Goal: Task Accomplishment & Management: Manage account settings

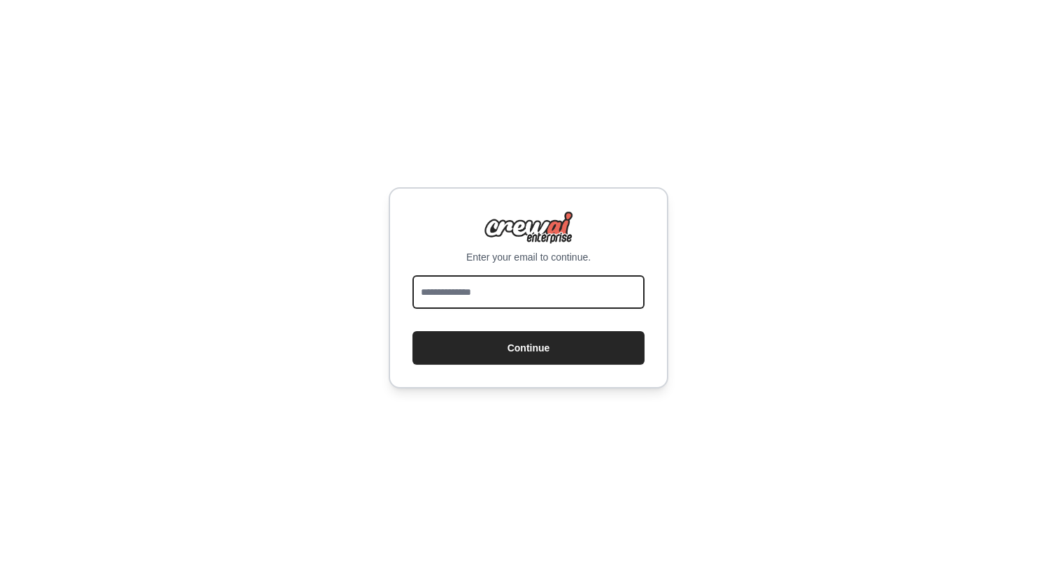
click at [533, 288] on input "email" at bounding box center [528, 292] width 232 height 34
type input "**********"
click at [412, 331] on button "Continue" at bounding box center [528, 348] width 232 height 34
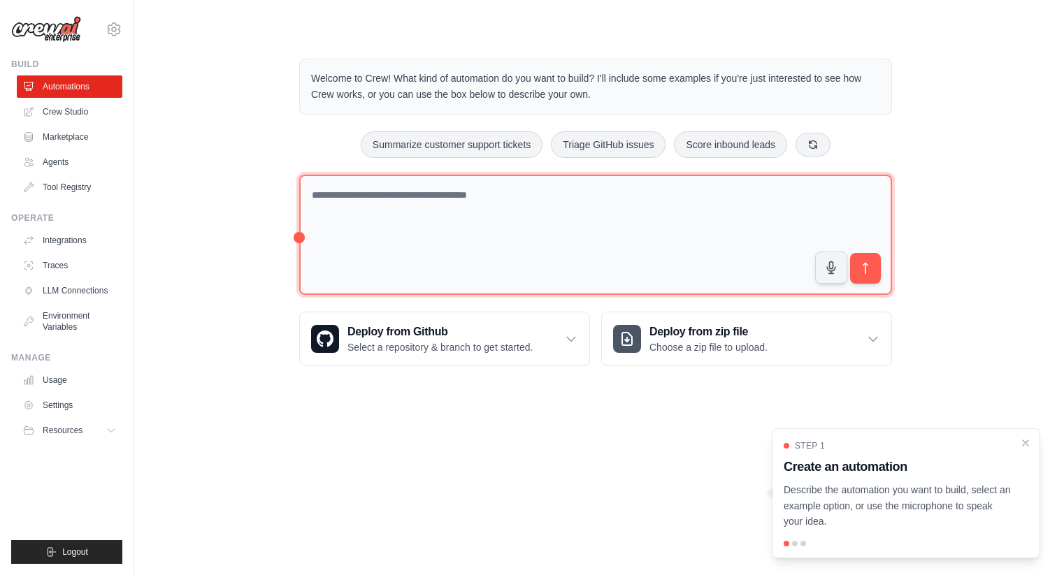
click at [369, 205] on textarea at bounding box center [595, 235] width 593 height 121
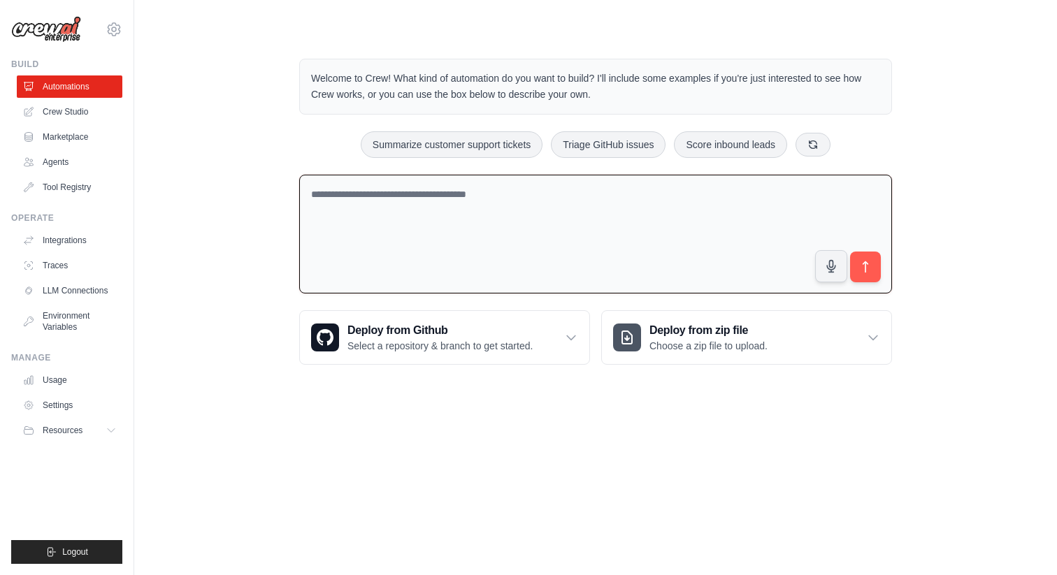
click at [652, 203] on textarea at bounding box center [595, 235] width 593 height 120
paste textarea "**********"
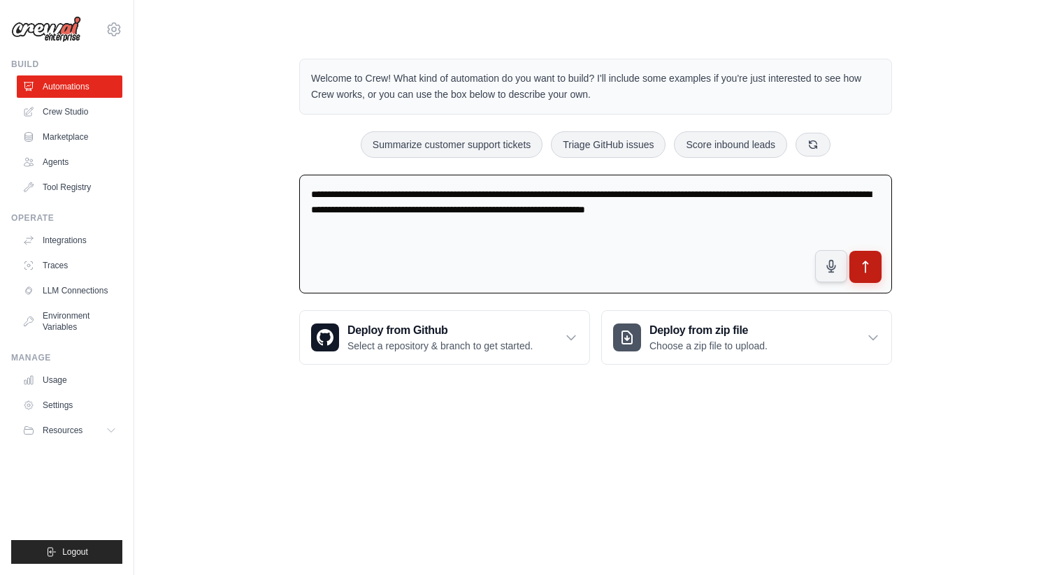
type textarea "**********"
click at [861, 261] on icon "submit" at bounding box center [865, 267] width 15 height 15
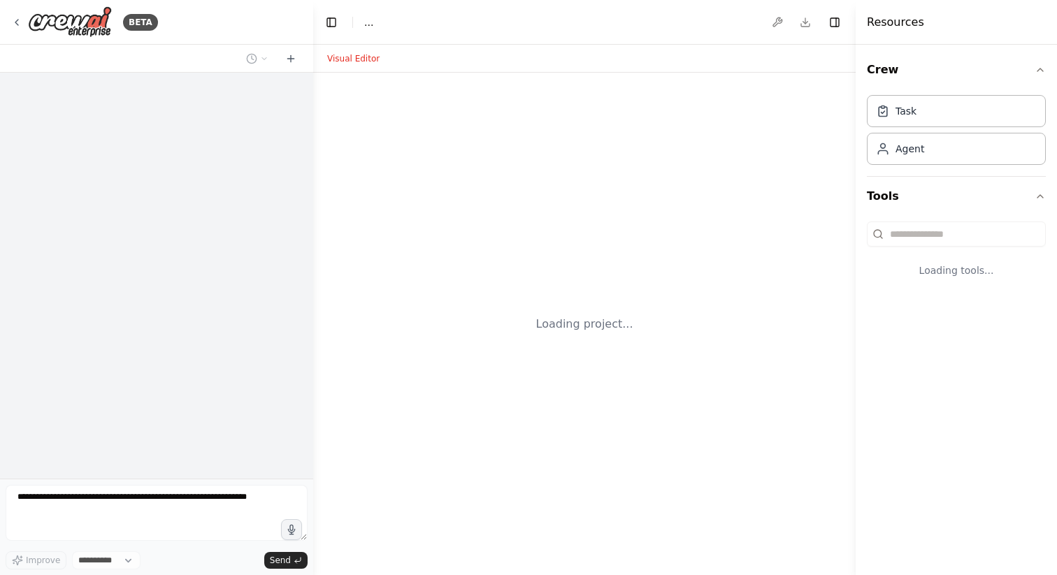
select select "****"
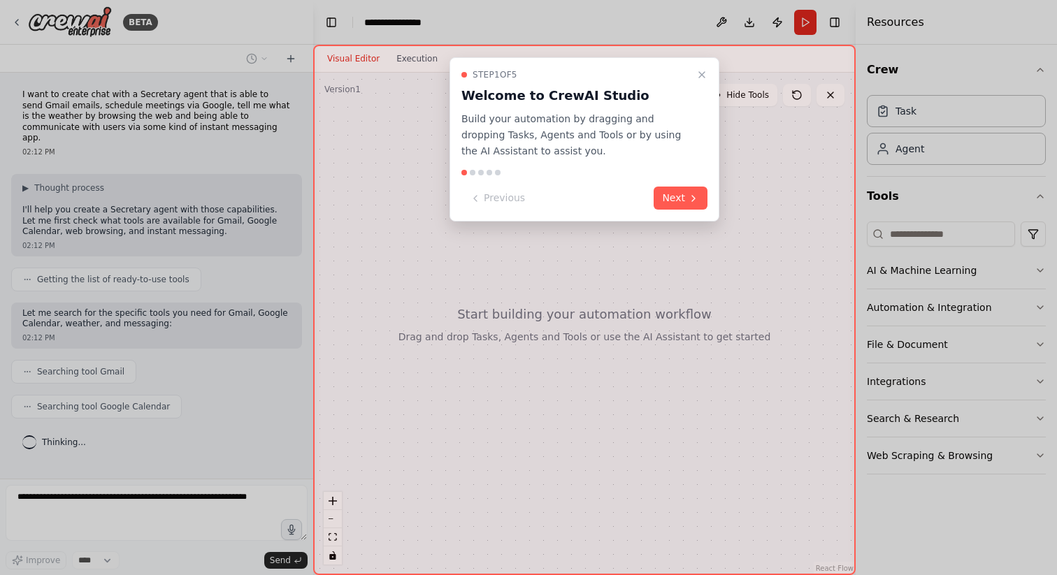
scroll to position [10, 0]
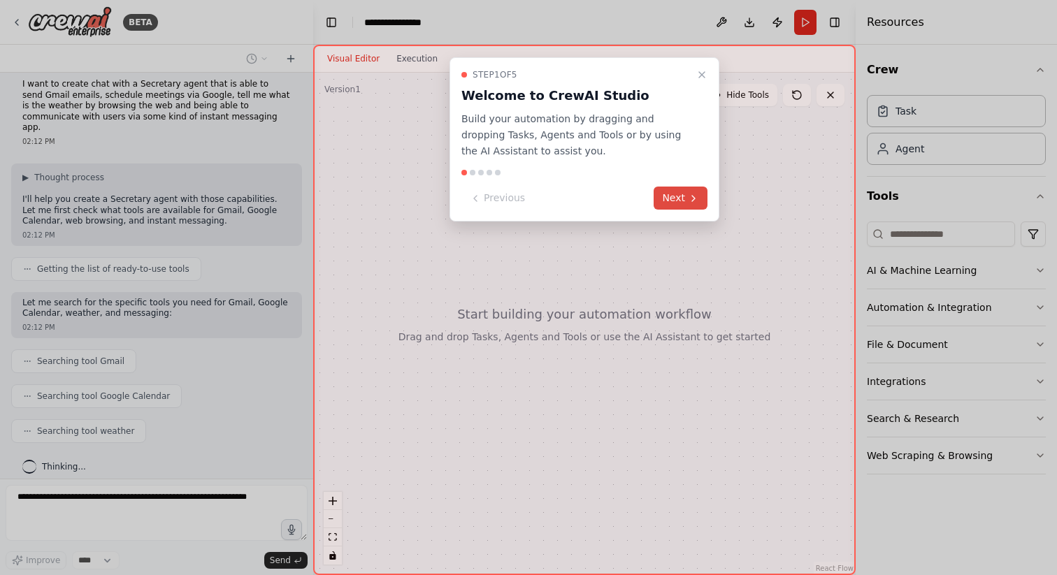
click at [684, 198] on button "Next" at bounding box center [680, 198] width 54 height 23
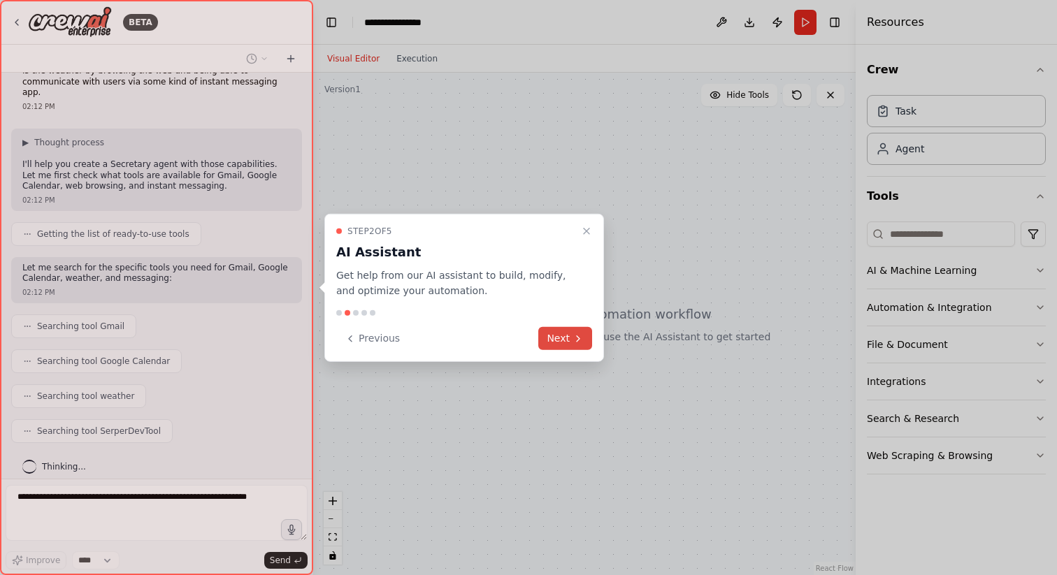
click at [569, 340] on button "Next" at bounding box center [565, 338] width 54 height 23
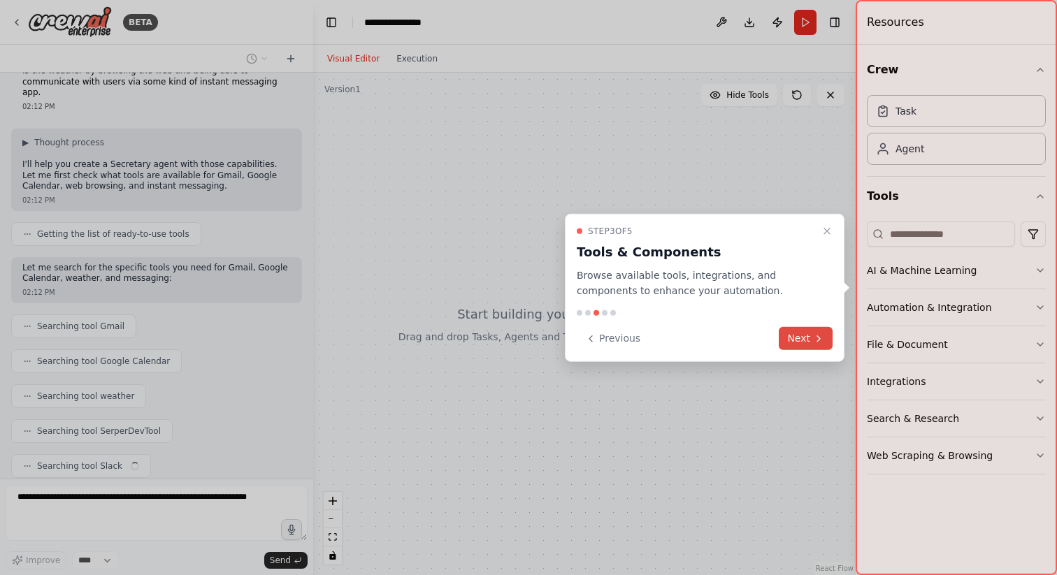
scroll to position [80, 0]
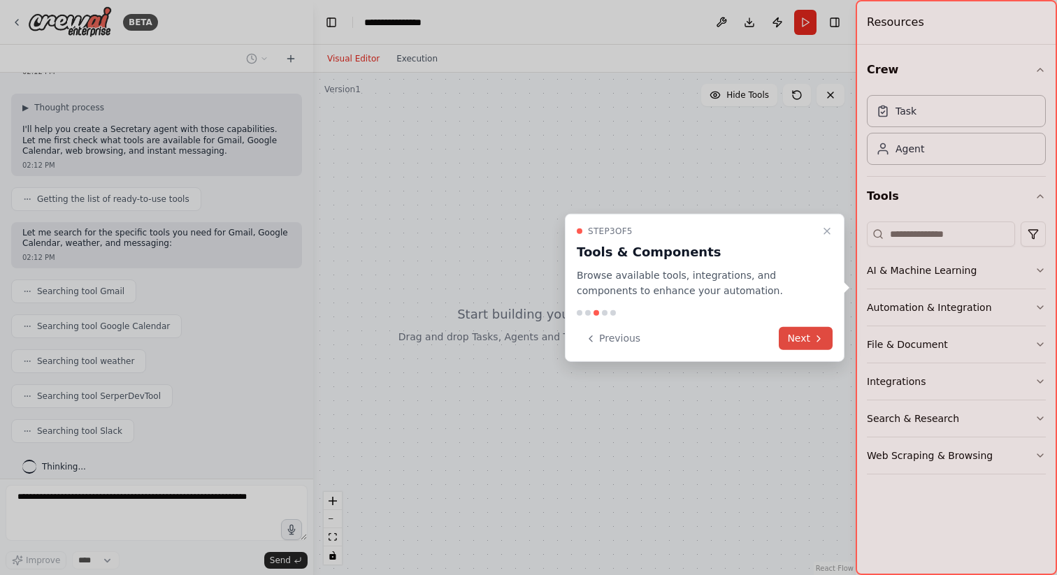
click at [803, 335] on button "Next" at bounding box center [806, 338] width 54 height 23
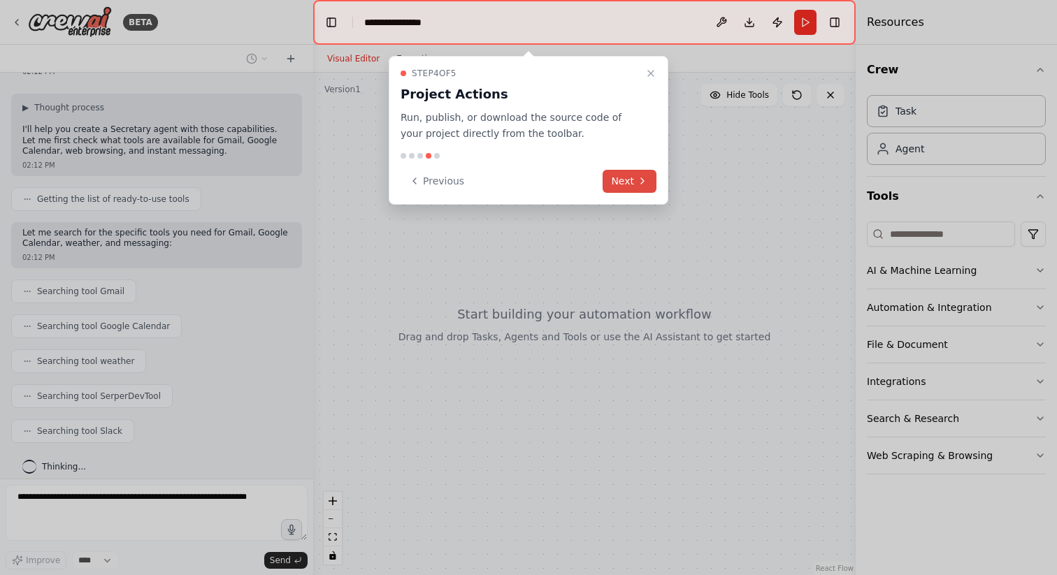
click at [626, 186] on button "Next" at bounding box center [629, 181] width 54 height 23
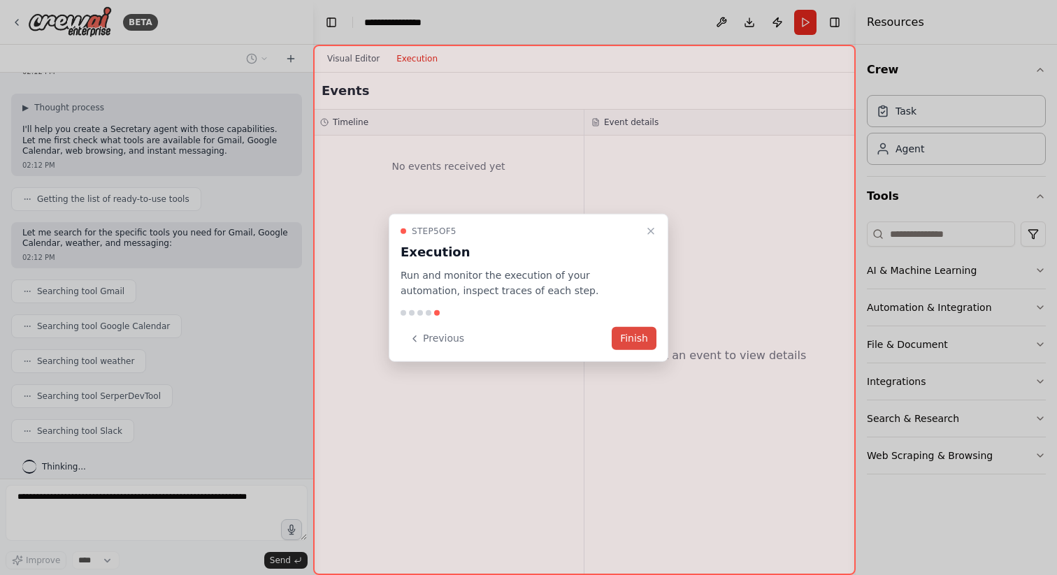
click at [632, 333] on button "Finish" at bounding box center [634, 338] width 45 height 23
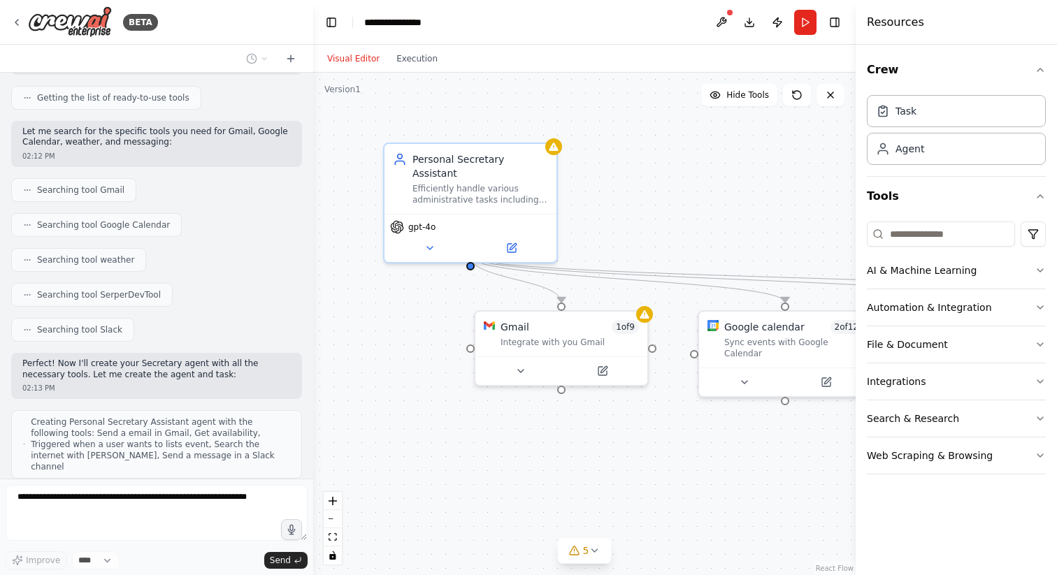
scroll to position [206, 0]
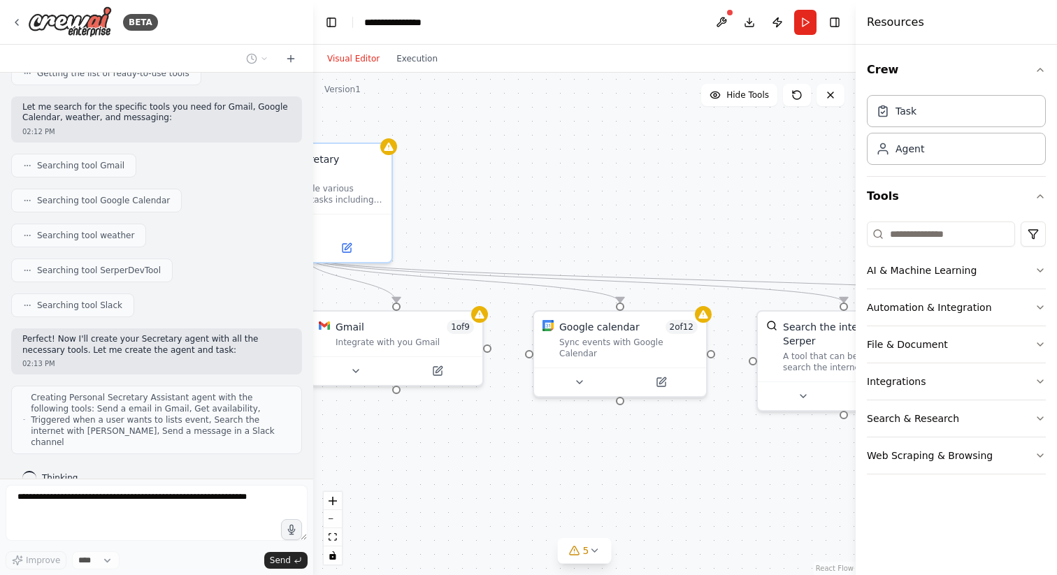
drag, startPoint x: 653, startPoint y: 432, endPoint x: 391, endPoint y: 412, distance: 262.9
click at [391, 412] on div ".deletable-edge-delete-btn { width: 20px; height: 20px; border: 0px solid #ffff…" at bounding box center [584, 324] width 542 height 503
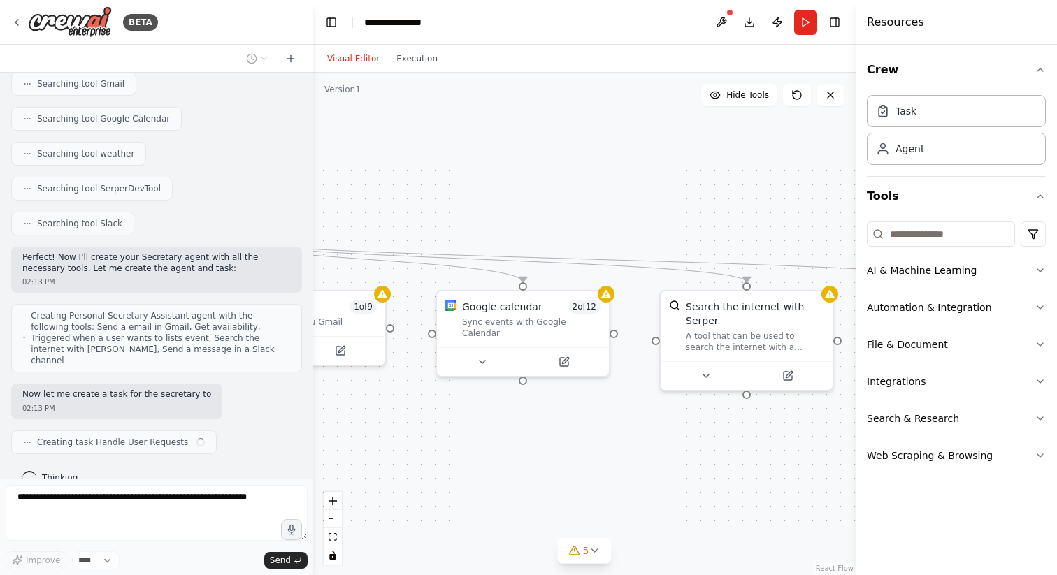
scroll to position [298, 0]
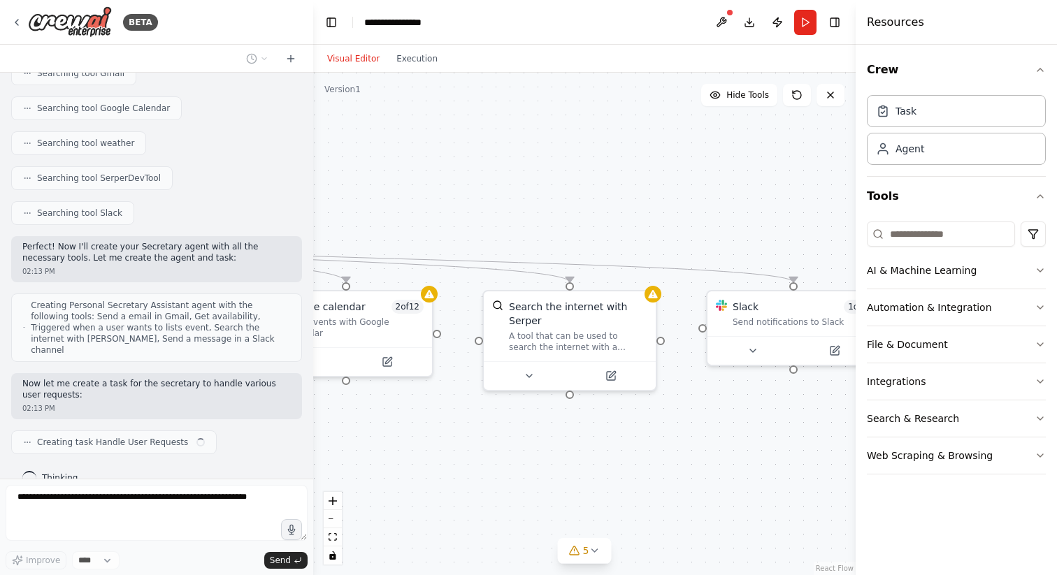
drag, startPoint x: 715, startPoint y: 449, endPoint x: 528, endPoint y: 451, distance: 187.3
click at [528, 451] on div ".deletable-edge-delete-btn { width: 20px; height: 20px; border: 0px solid #ffff…" at bounding box center [584, 324] width 542 height 503
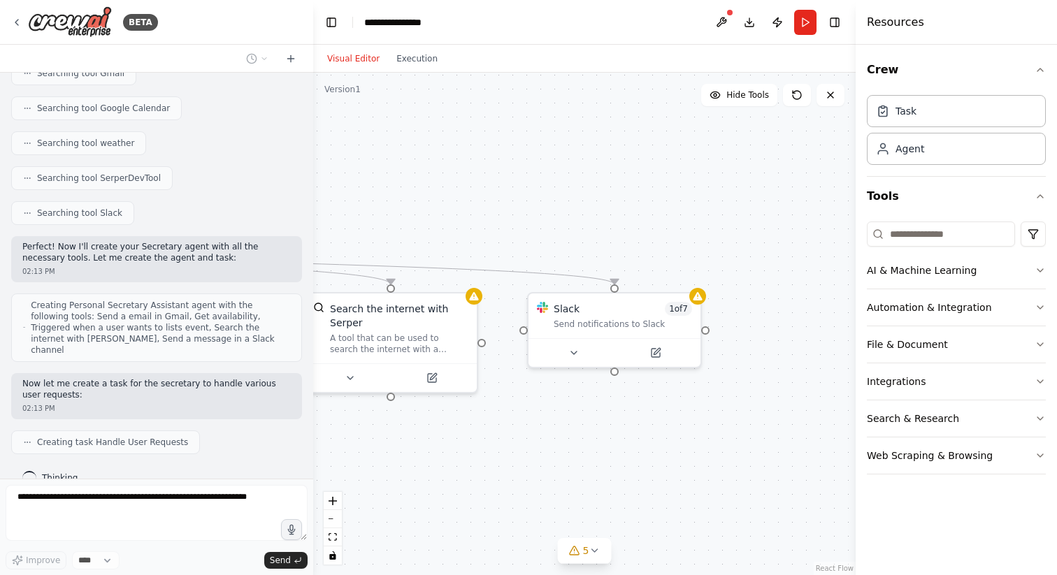
drag, startPoint x: 677, startPoint y: 398, endPoint x: 506, endPoint y: 398, distance: 171.2
click at [506, 398] on div ".deletable-edge-delete-btn { width: 20px; height: 20px; border: 0px solid #ffff…" at bounding box center [584, 324] width 542 height 503
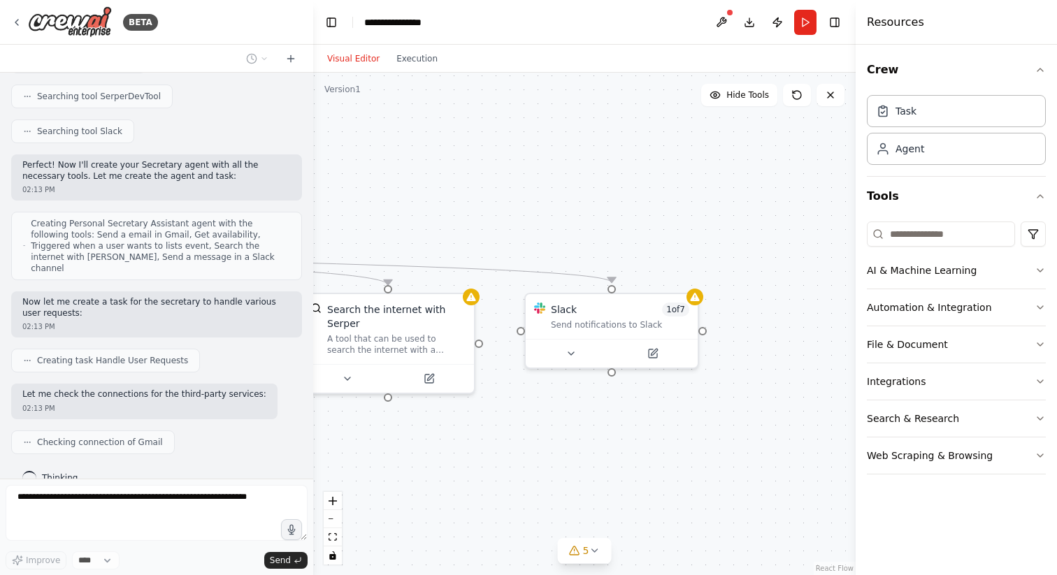
scroll to position [415, 0]
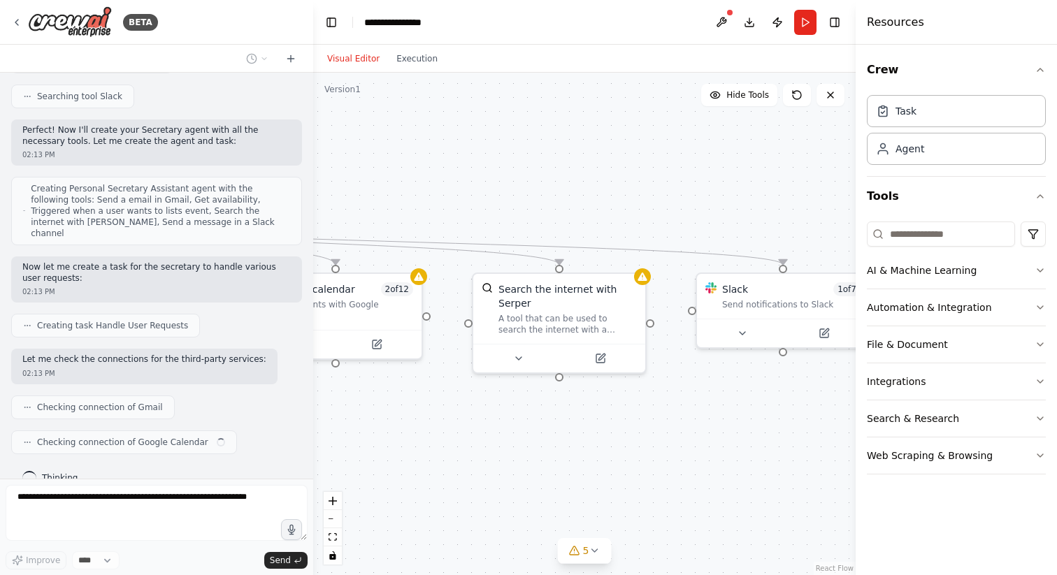
drag, startPoint x: 463, startPoint y: 446, endPoint x: 635, endPoint y: 426, distance: 172.4
click at [635, 426] on div ".deletable-edge-delete-btn { width: 20px; height: 20px; border: 0px solid #ffff…" at bounding box center [584, 324] width 542 height 503
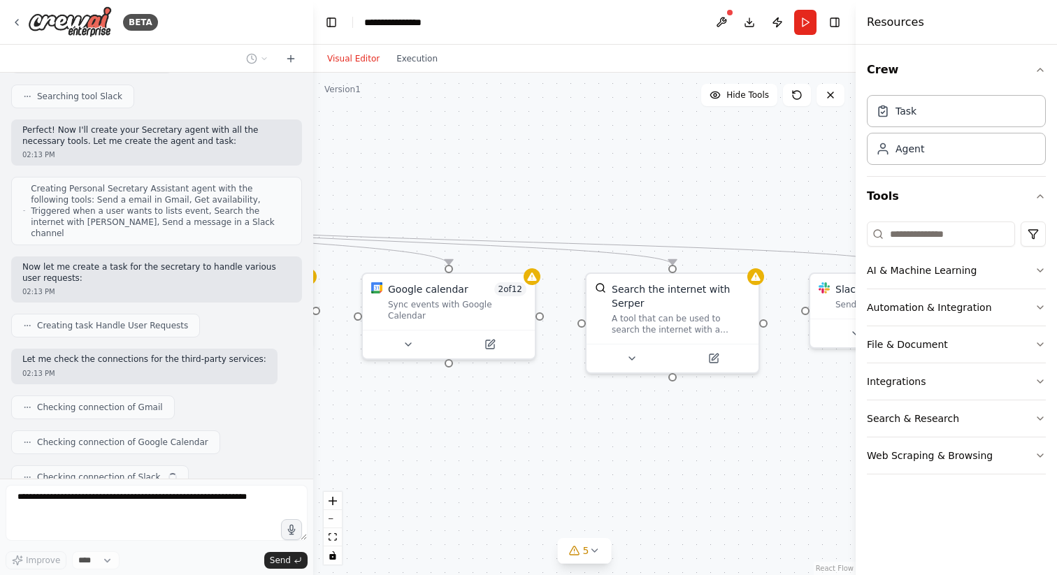
scroll to position [450, 0]
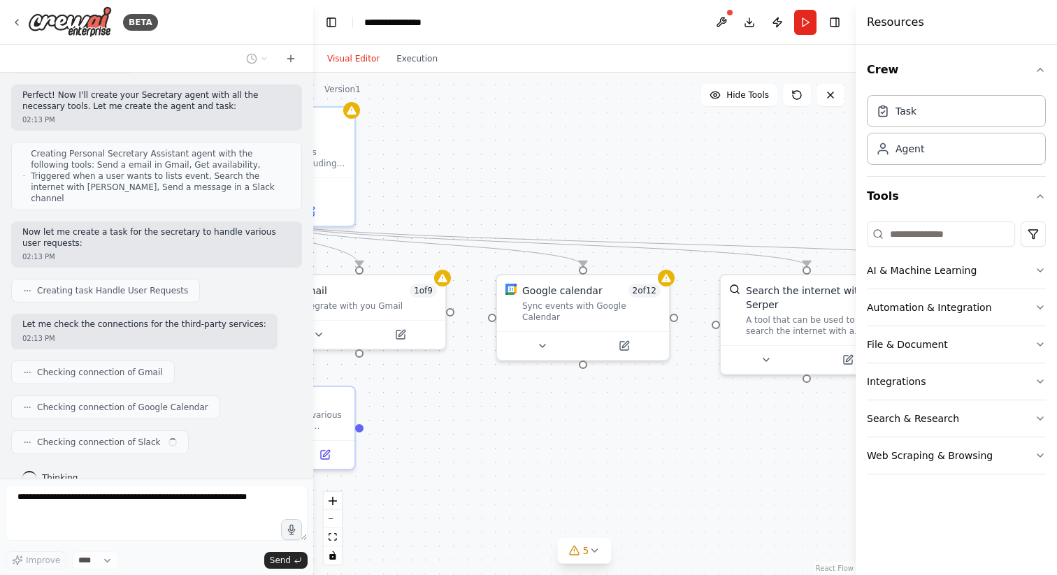
drag, startPoint x: 431, startPoint y: 447, endPoint x: 684, endPoint y: 447, distance: 252.3
click at [684, 447] on div ".deletable-edge-delete-btn { width: 20px; height: 20px; border: 0px solid #ffff…" at bounding box center [584, 324] width 542 height 503
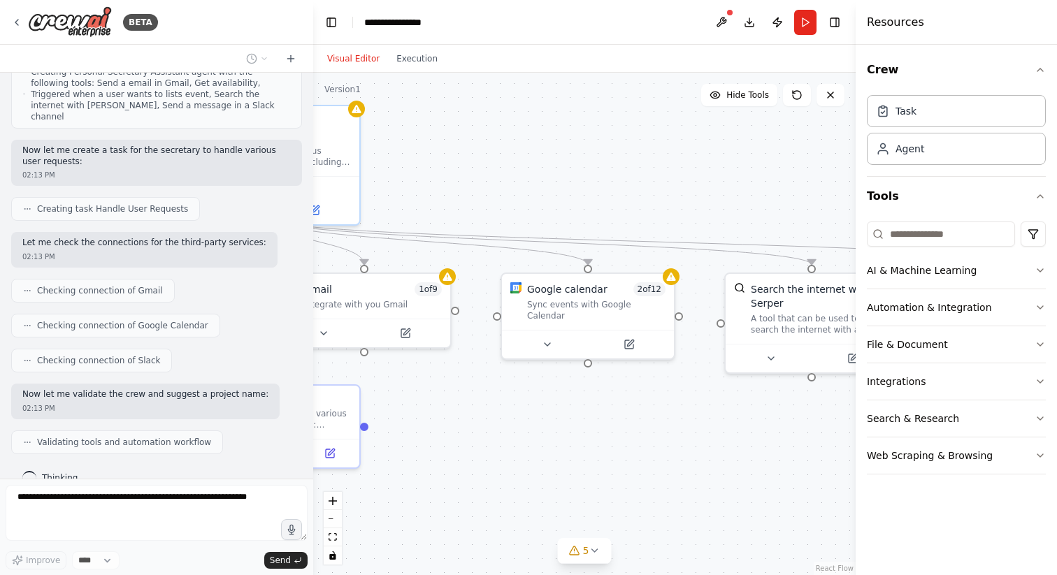
scroll to position [567, 0]
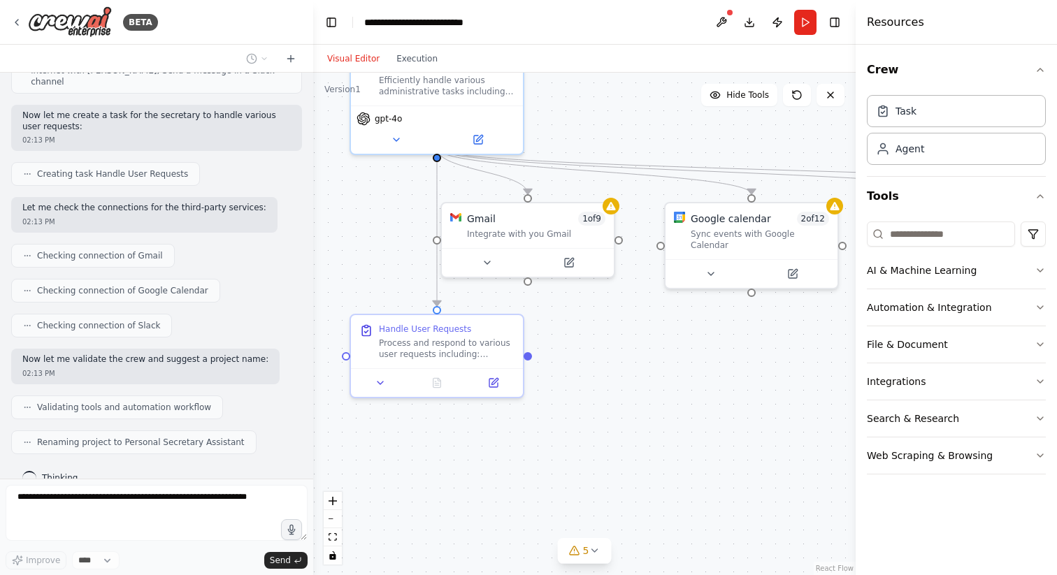
drag, startPoint x: 488, startPoint y: 177, endPoint x: 637, endPoint y: 116, distance: 161.5
click at [637, 116] on div ".deletable-edge-delete-btn { width: 20px; height: 20px; border: 0px solid #ffff…" at bounding box center [584, 324] width 542 height 503
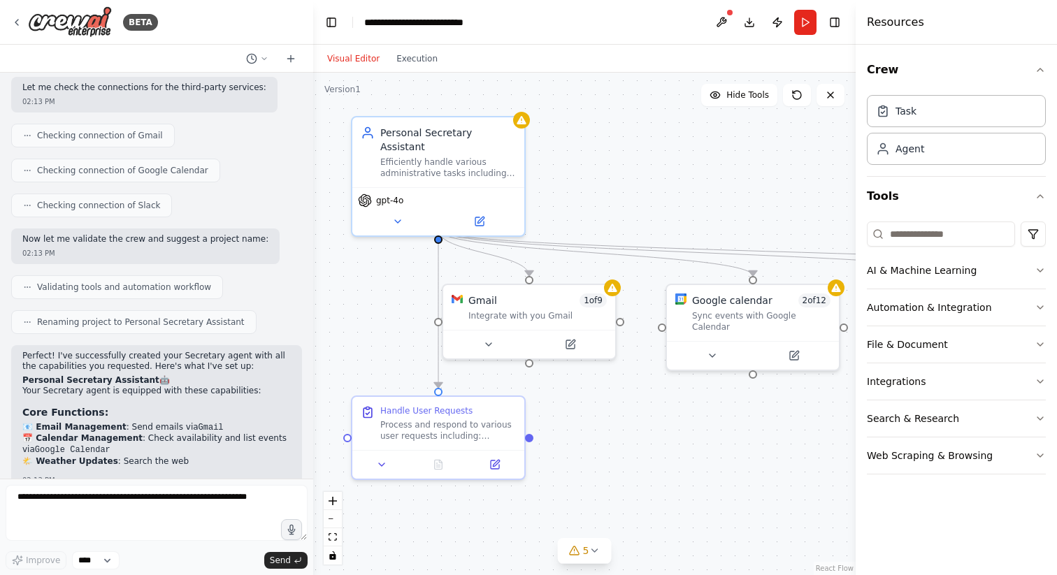
drag, startPoint x: 650, startPoint y: 381, endPoint x: 650, endPoint y: 462, distance: 81.1
click at [650, 462] on div ".deletable-edge-delete-btn { width: 20px; height: 20px; border: 0px solid #ffff…" at bounding box center [584, 324] width 542 height 503
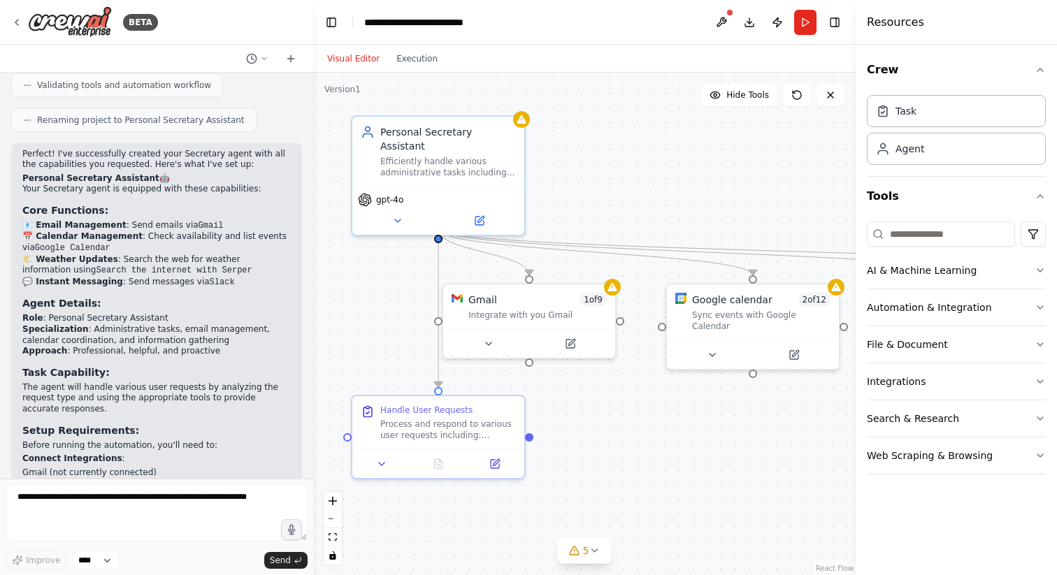
scroll to position [1002, 0]
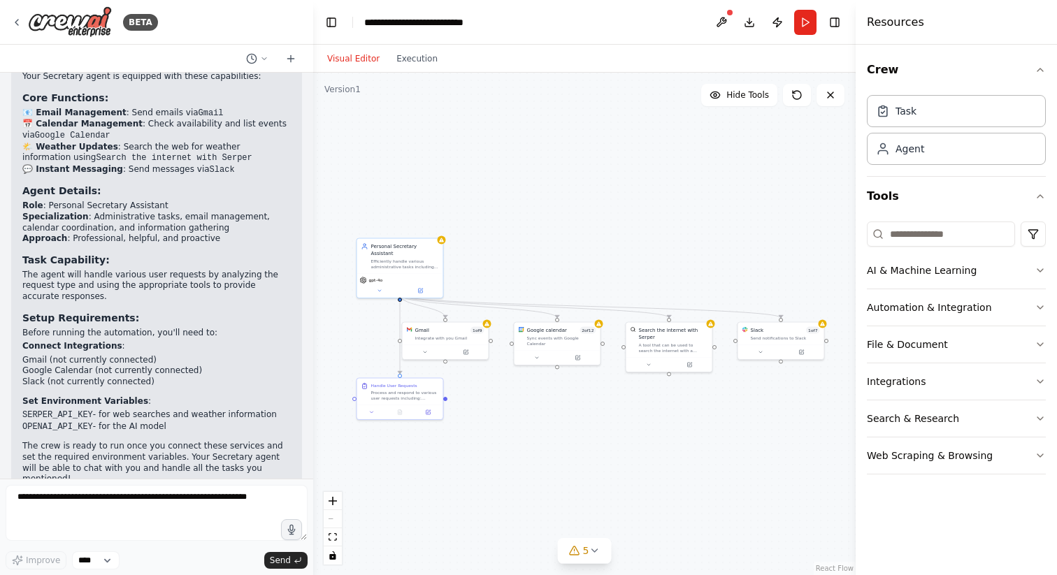
drag, startPoint x: 753, startPoint y: 453, endPoint x: 579, endPoint y: 408, distance: 179.7
click at [579, 408] on div ".deletable-edge-delete-btn { width: 20px; height: 20px; border: 0px solid #ffff…" at bounding box center [584, 324] width 542 height 503
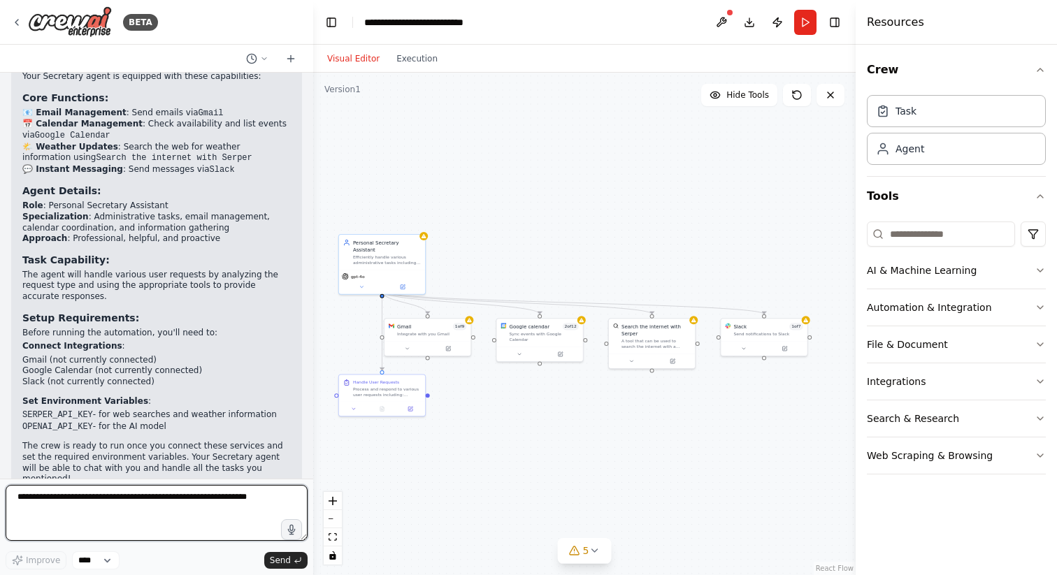
click at [154, 508] on textarea at bounding box center [157, 513] width 302 height 56
type textarea "*****"
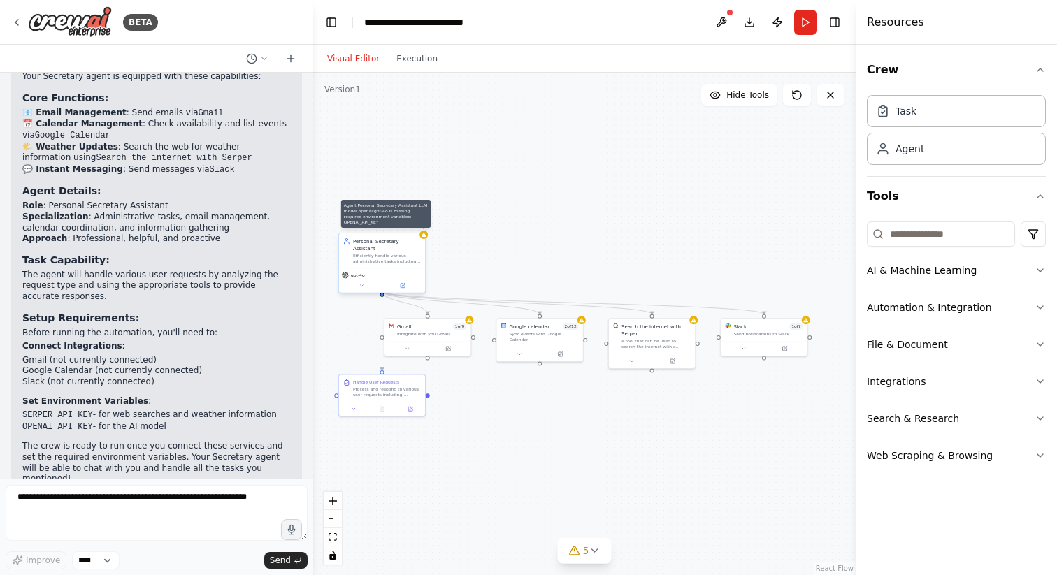
click at [424, 236] on icon at bounding box center [423, 235] width 5 height 4
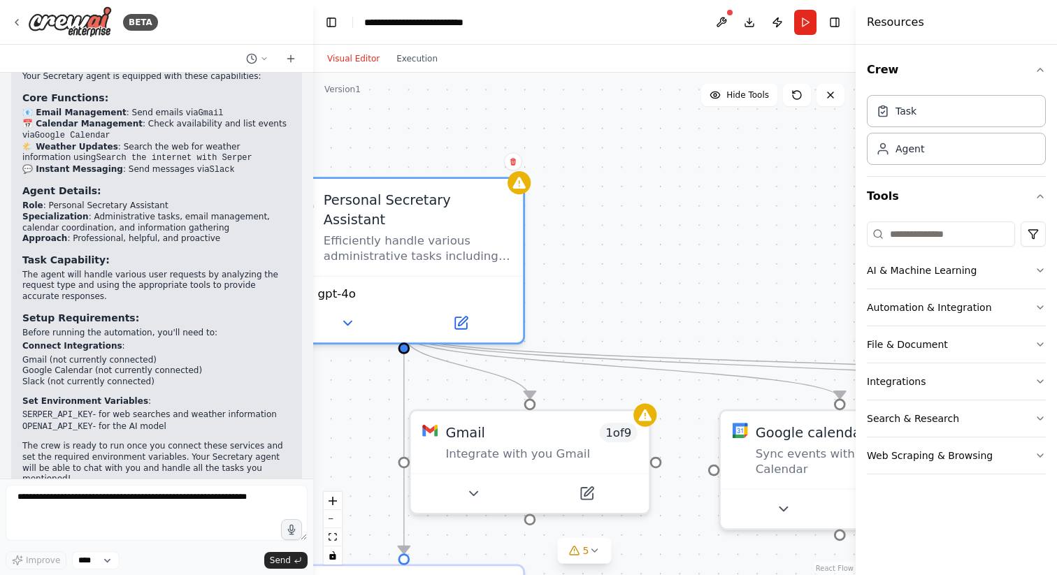
drag, startPoint x: 442, startPoint y: 250, endPoint x: 609, endPoint y: 185, distance: 179.6
click at [609, 185] on div ".deletable-edge-delete-btn { width: 20px; height: 20px; border: 0px solid #ffff…" at bounding box center [584, 324] width 542 height 503
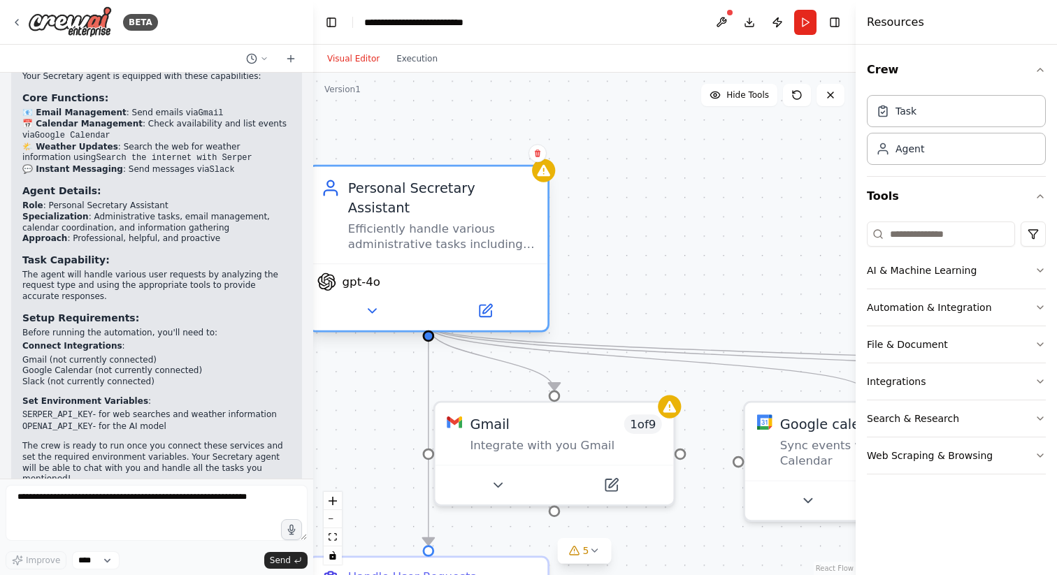
click at [467, 221] on div "Efficiently handle various administrative tasks including sending emails via Gm…" at bounding box center [442, 236] width 188 height 31
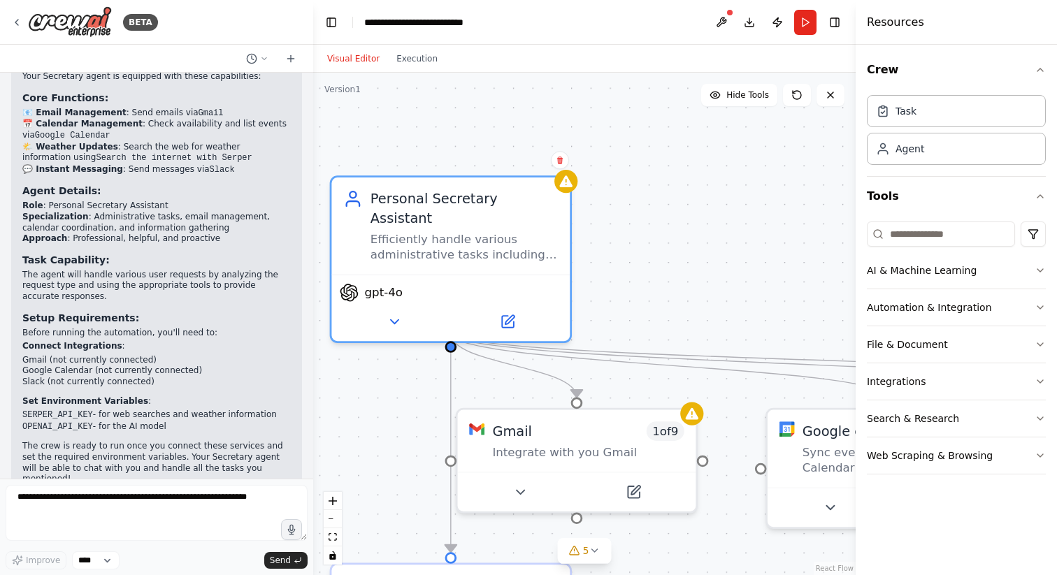
drag, startPoint x: 689, startPoint y: 274, endPoint x: 755, endPoint y: 301, distance: 70.9
click at [757, 301] on div ".deletable-edge-delete-btn { width: 20px; height: 20px; border: 0px solid #ffff…" at bounding box center [584, 324] width 542 height 503
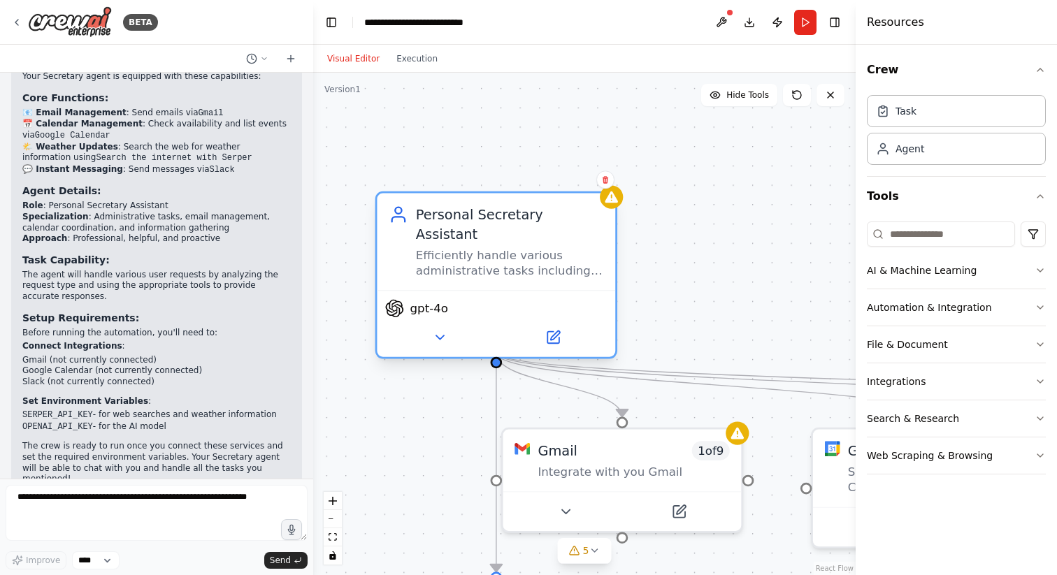
click at [515, 247] on div "Efficiently handle various administrative tasks including sending emails via Gm…" at bounding box center [510, 262] width 188 height 31
click at [438, 330] on icon at bounding box center [439, 337] width 15 height 15
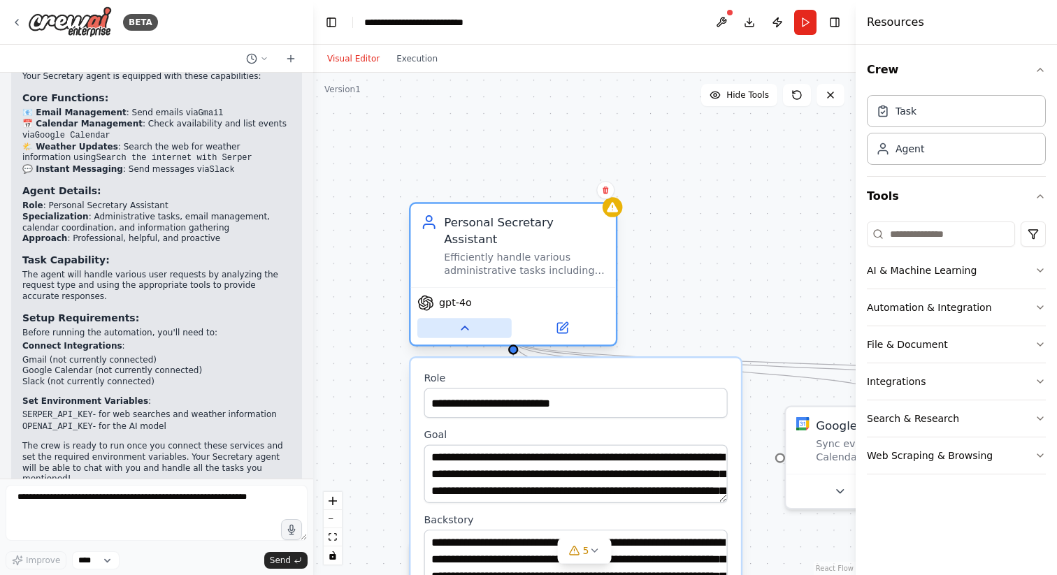
click at [468, 322] on icon at bounding box center [464, 328] width 13 height 13
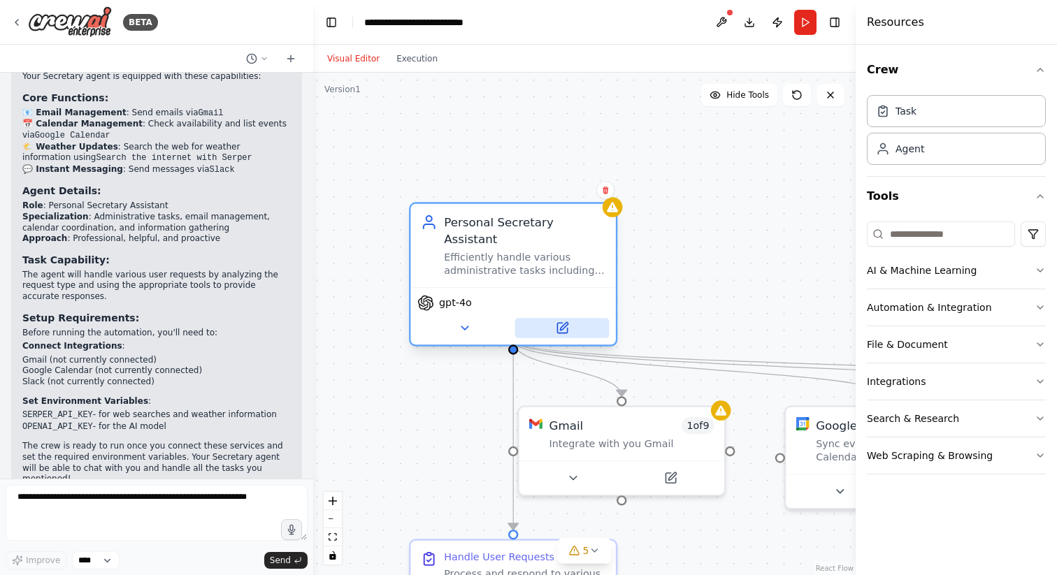
click at [562, 323] on icon at bounding box center [562, 328] width 10 height 10
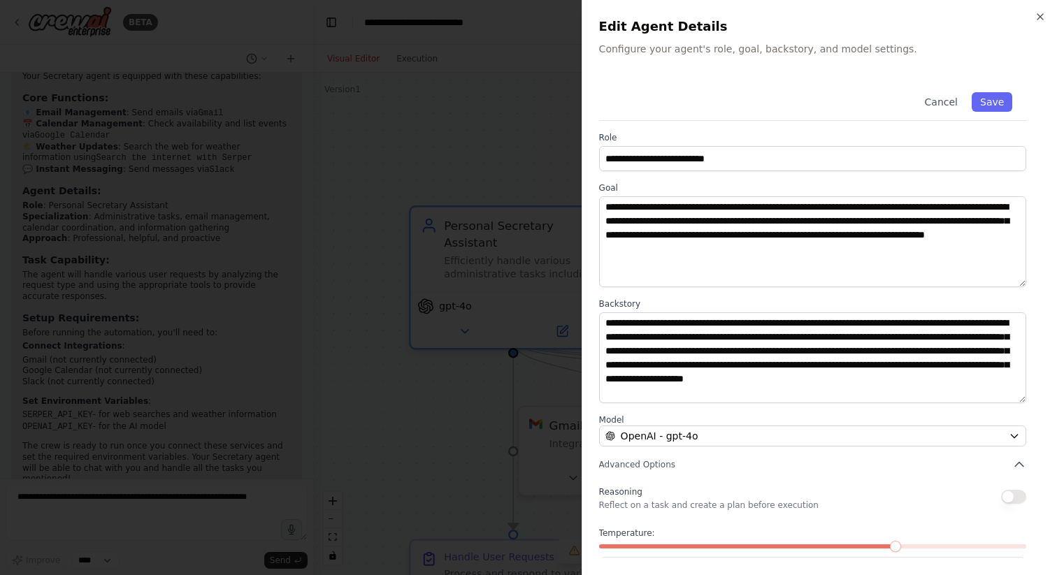
scroll to position [58, 0]
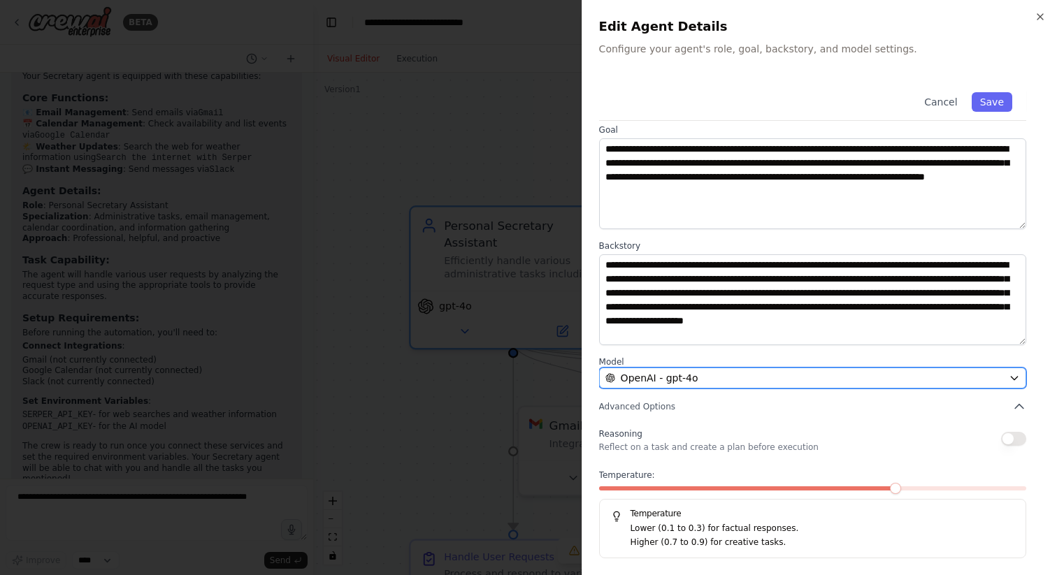
click at [723, 381] on div "OpenAI - gpt-4o" at bounding box center [804, 378] width 398 height 14
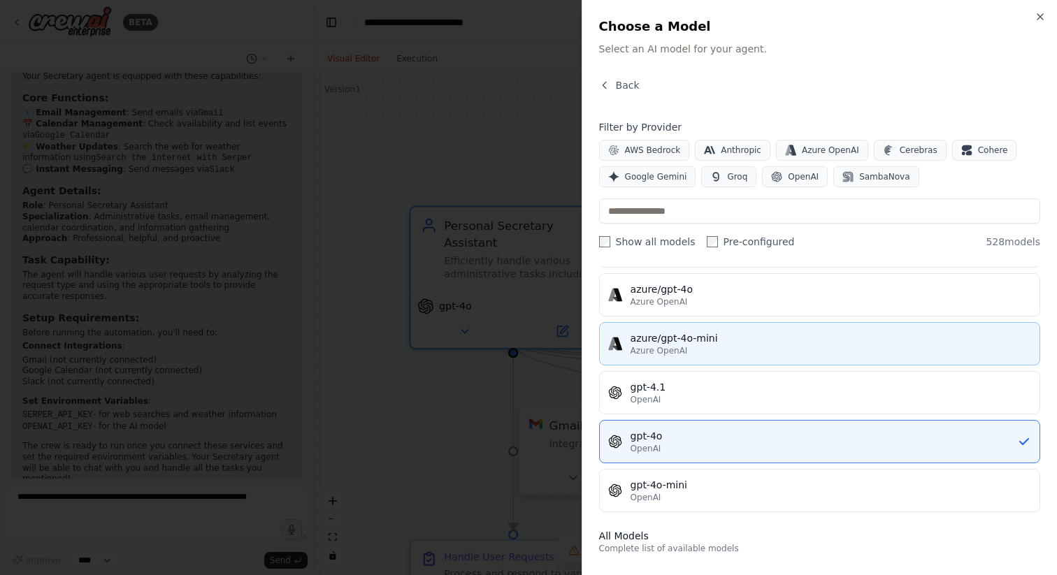
scroll to position [155, 0]
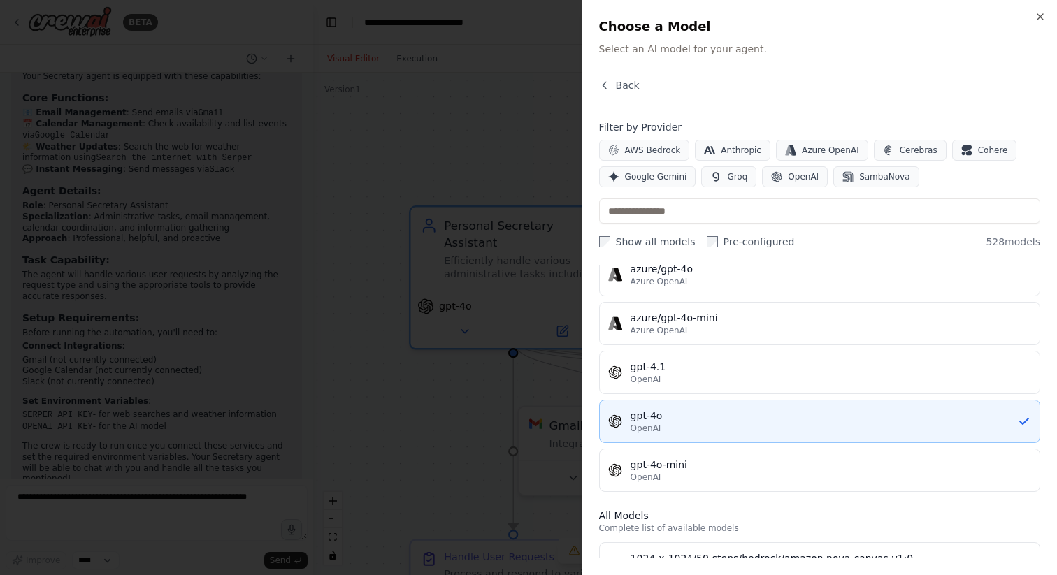
click at [680, 419] on div "gpt-4o" at bounding box center [823, 416] width 386 height 14
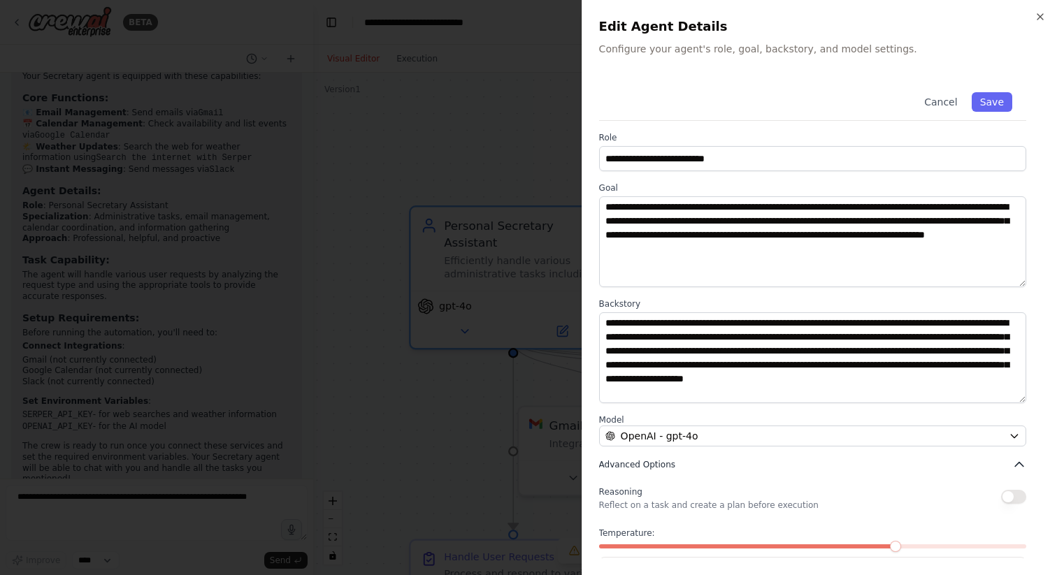
scroll to position [58, 0]
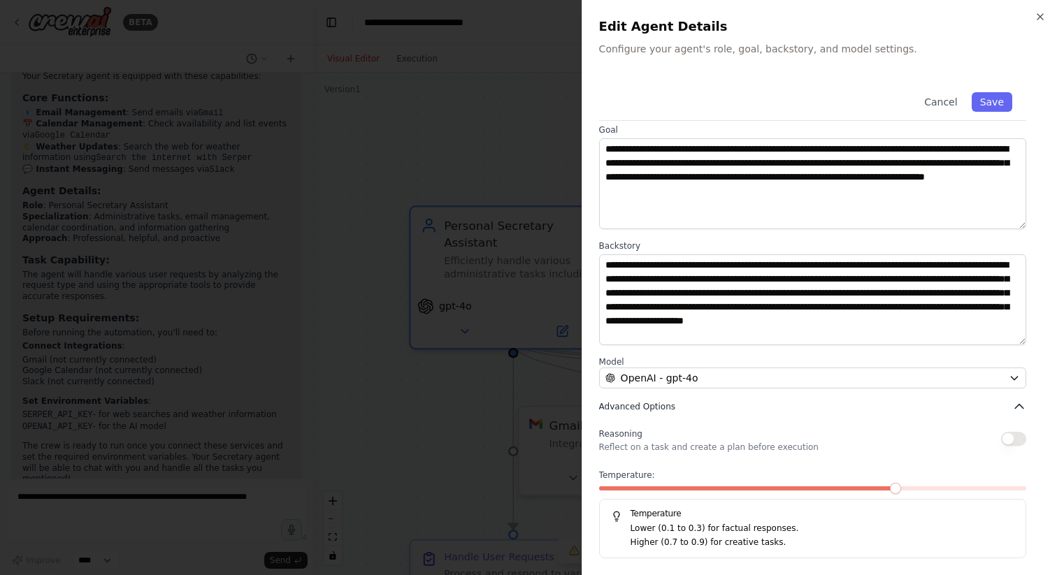
click at [630, 407] on span "Advanced Options" at bounding box center [637, 406] width 76 height 11
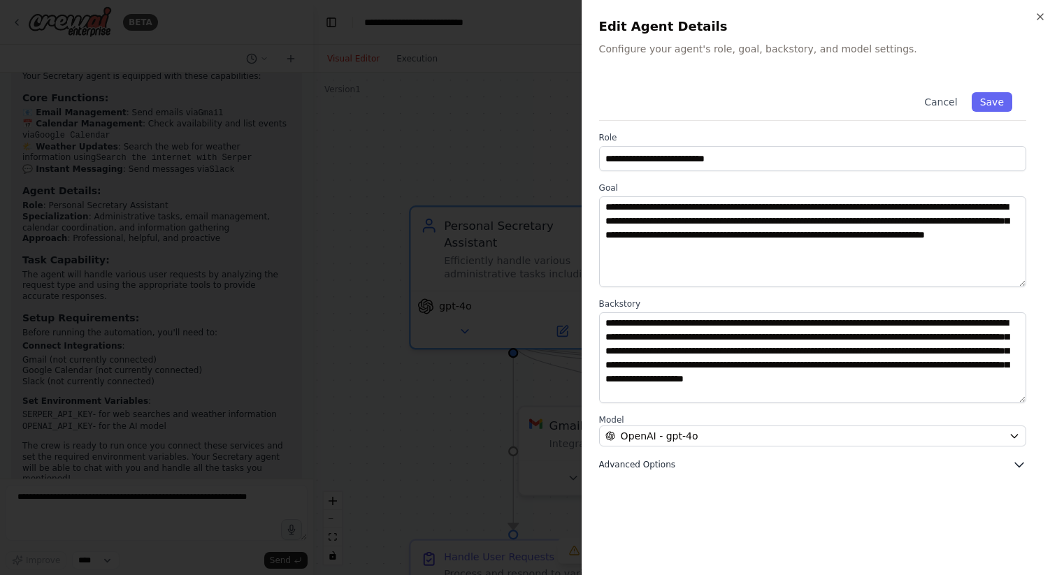
click at [653, 460] on span "Advanced Options" at bounding box center [637, 464] width 76 height 11
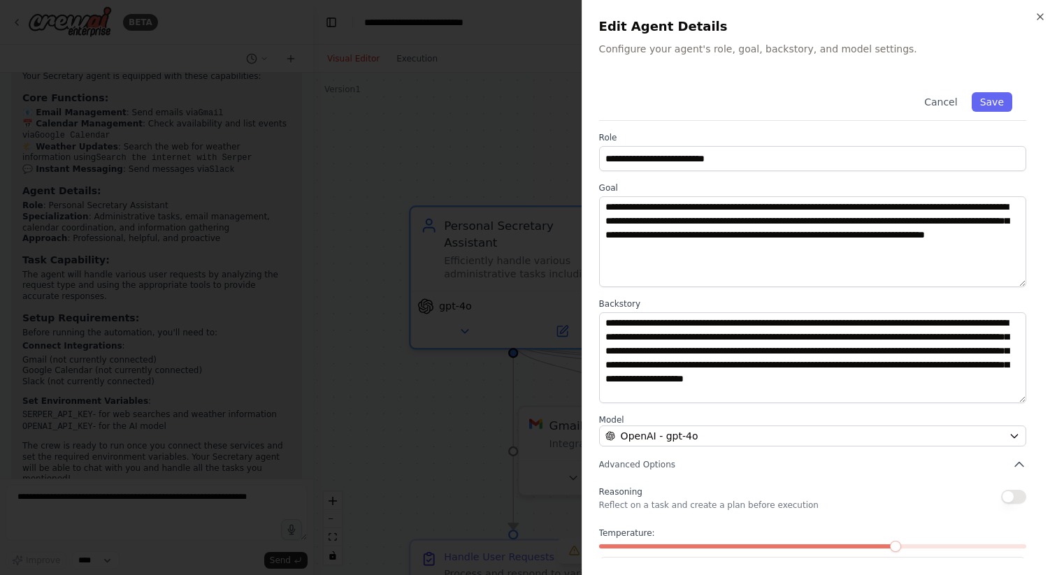
click at [1043, 7] on div "**********" at bounding box center [818, 287] width 475 height 575
click at [1039, 17] on icon "button" at bounding box center [1040, 17] width 6 height 6
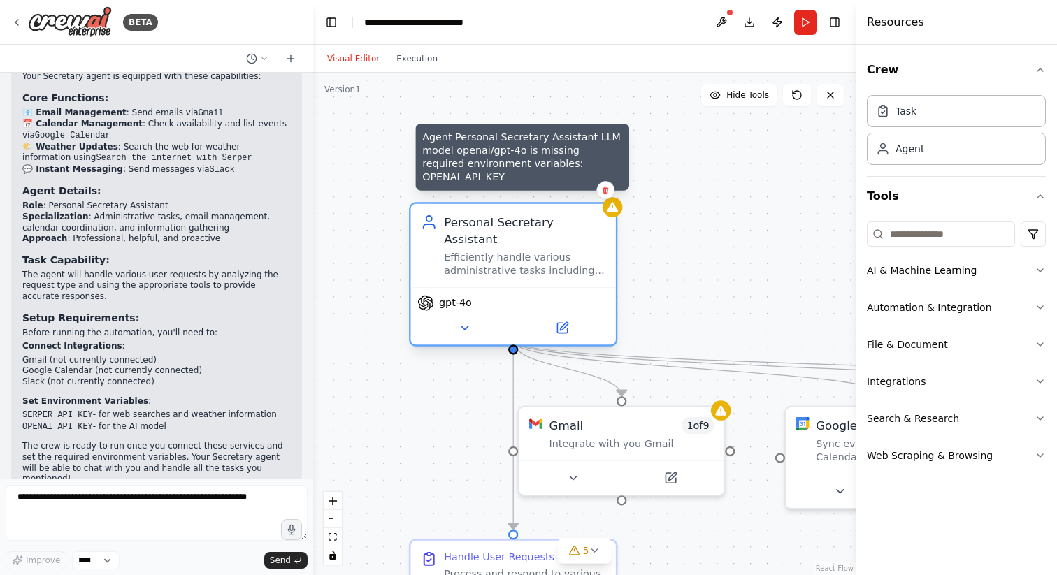
click at [616, 211] on icon at bounding box center [612, 207] width 11 height 10
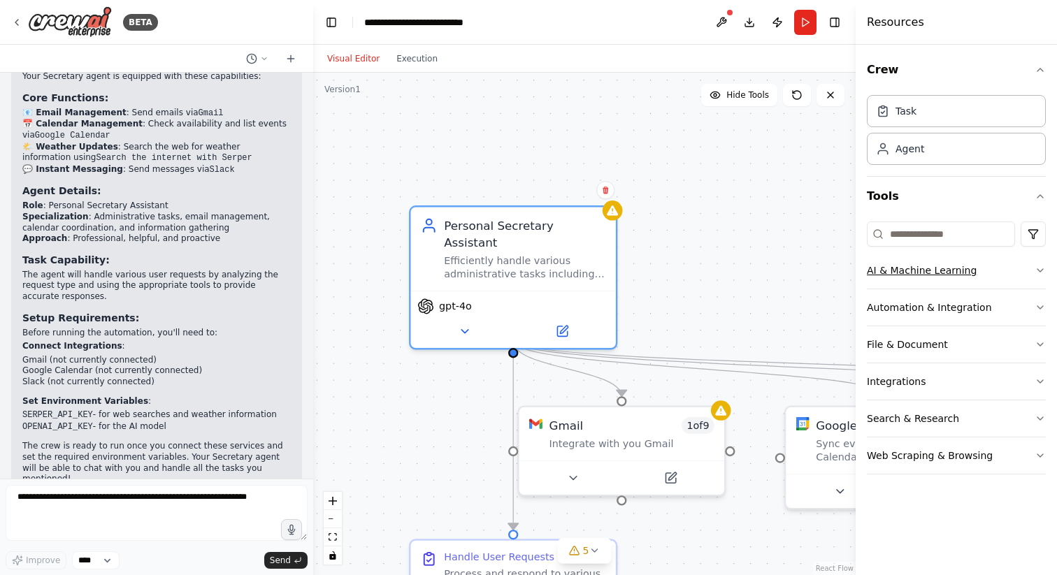
click at [1033, 276] on button "AI & Machine Learning" at bounding box center [956, 270] width 179 height 36
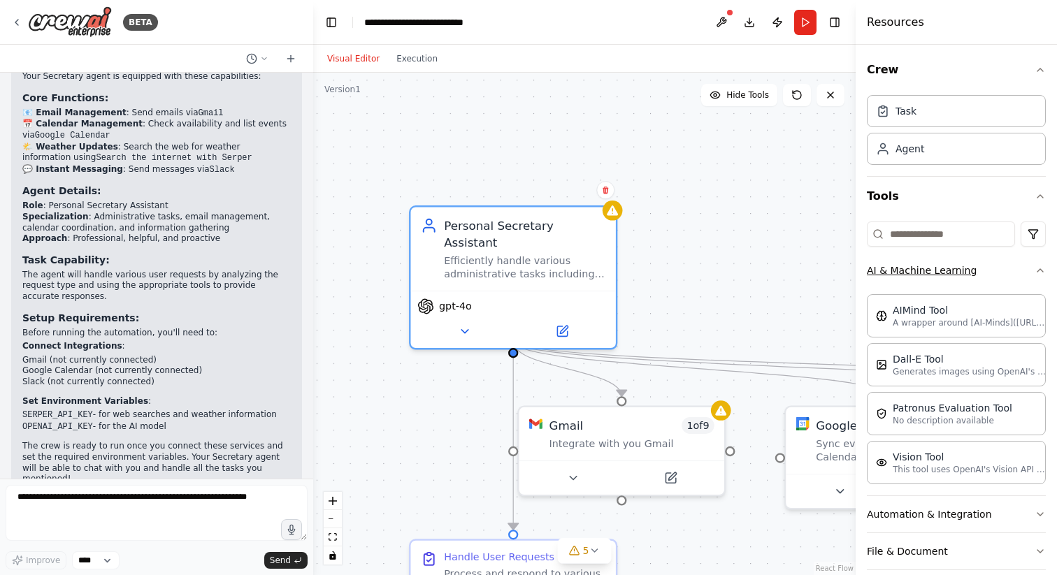
click at [1033, 276] on button "AI & Machine Learning" at bounding box center [956, 270] width 179 height 36
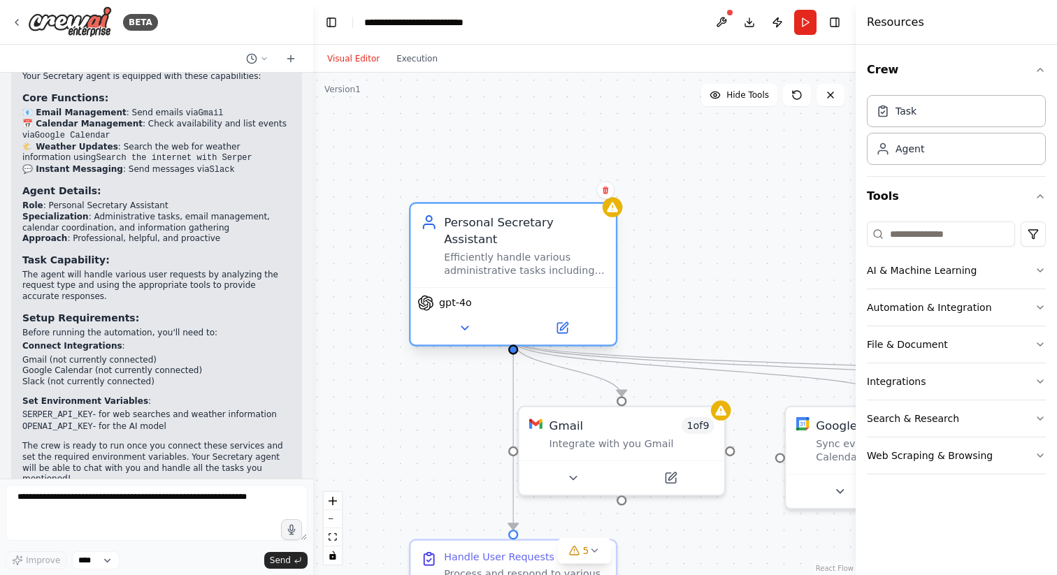
click at [524, 251] on div "Efficiently handle various administrative tasks including sending emails via Gm…" at bounding box center [524, 264] width 161 height 27
click at [457, 296] on span "gpt-4o" at bounding box center [455, 302] width 33 height 13
click at [458, 322] on icon at bounding box center [464, 328] width 13 height 13
click at [570, 318] on button at bounding box center [562, 328] width 94 height 20
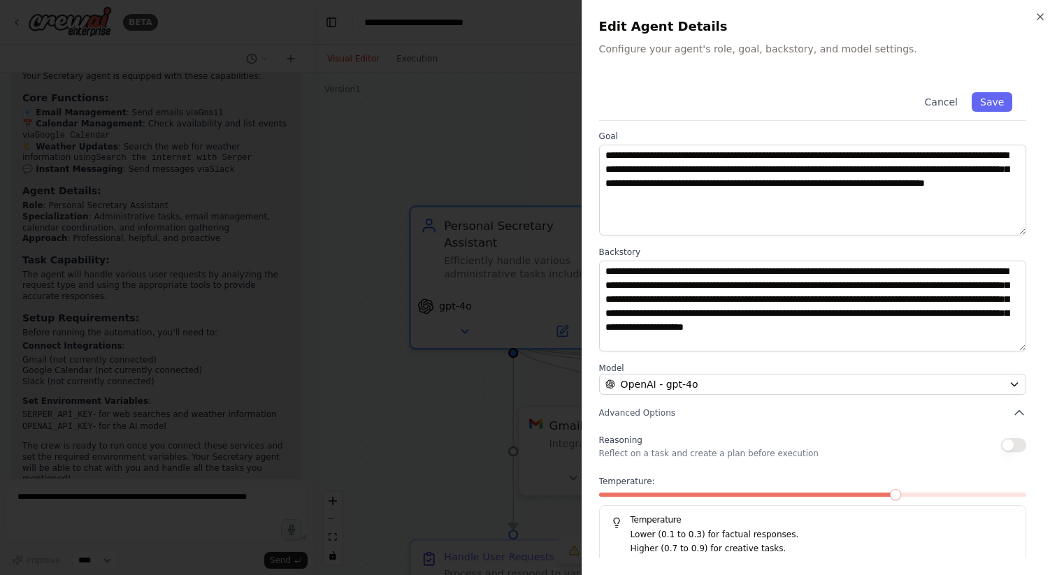
scroll to position [58, 0]
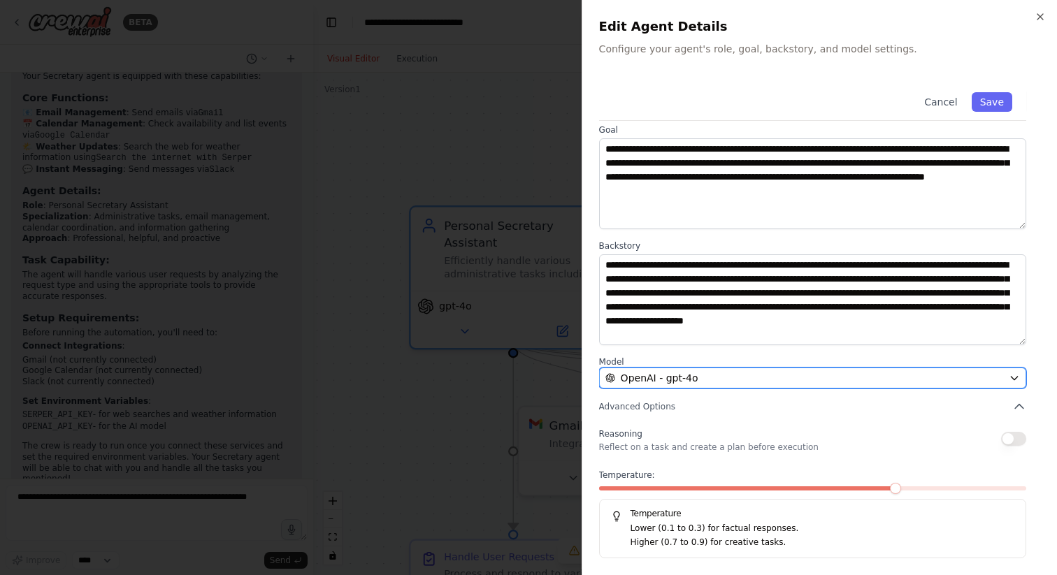
click at [895, 375] on div "OpenAI - gpt-4o" at bounding box center [804, 378] width 398 height 14
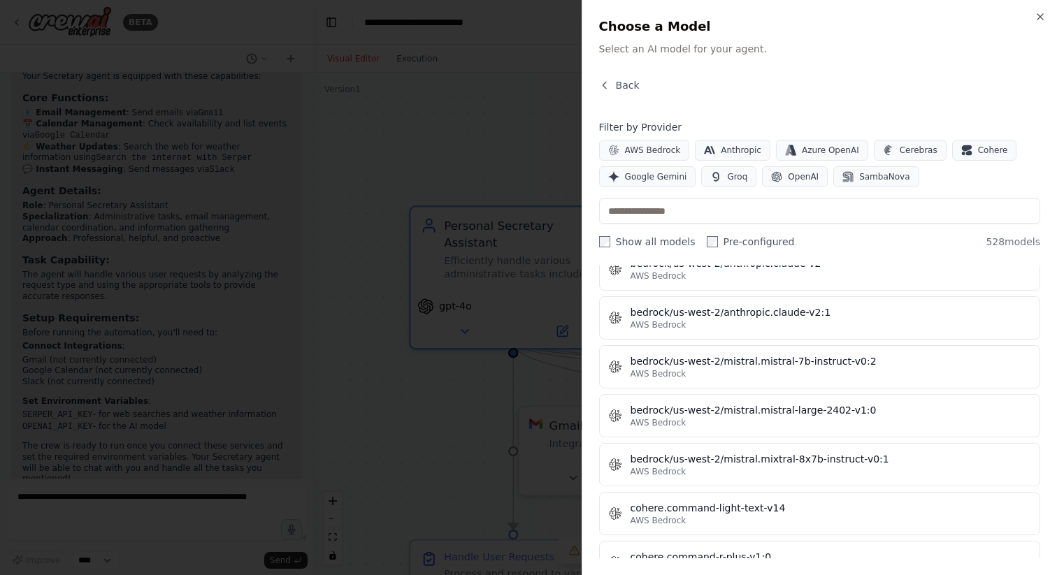
scroll to position [25634, 0]
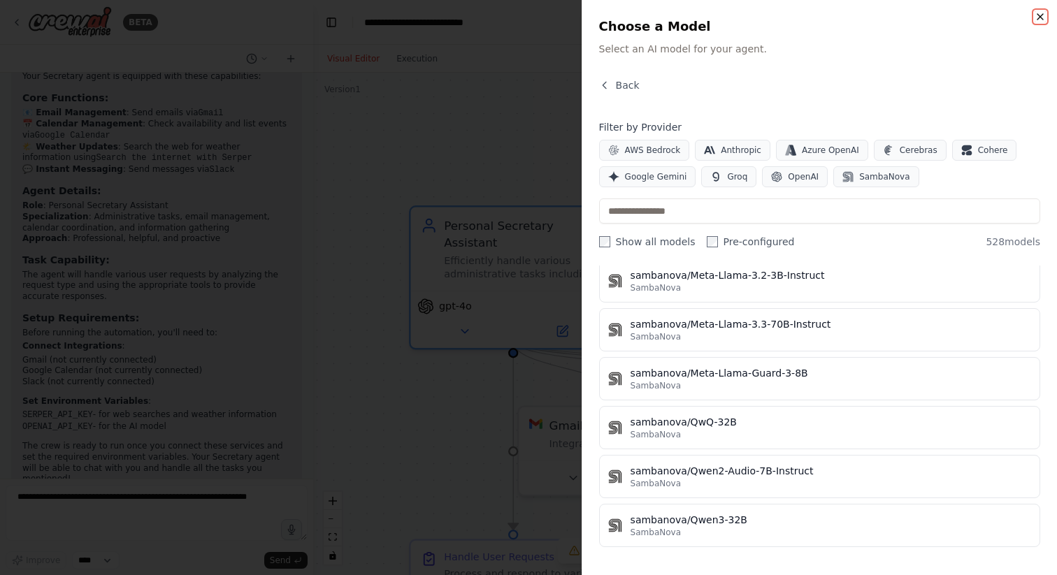
click at [1038, 14] on icon "button" at bounding box center [1039, 16] width 11 height 11
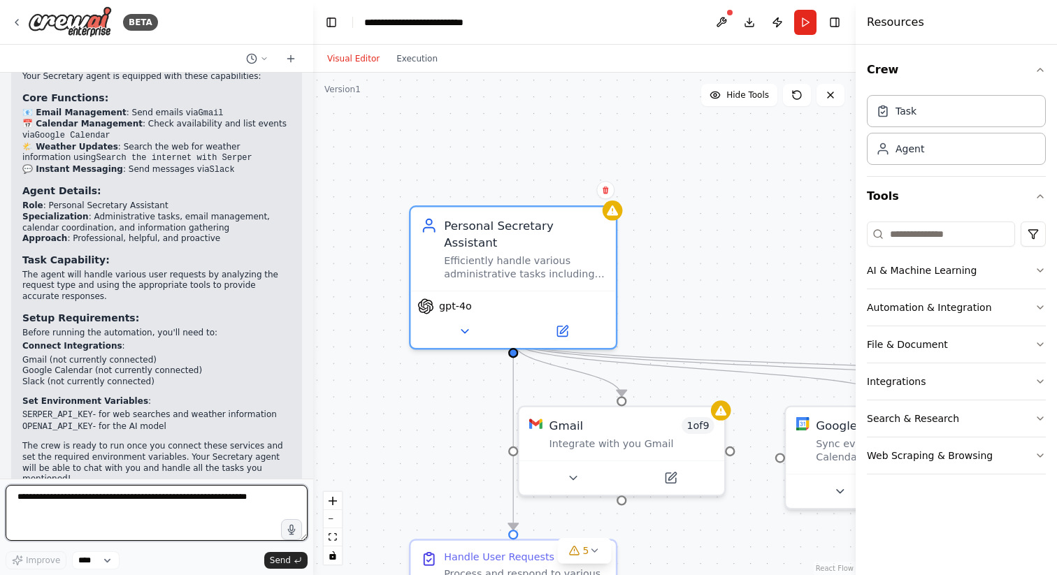
click at [118, 505] on textarea at bounding box center [157, 513] width 302 height 56
type textarea "**********"
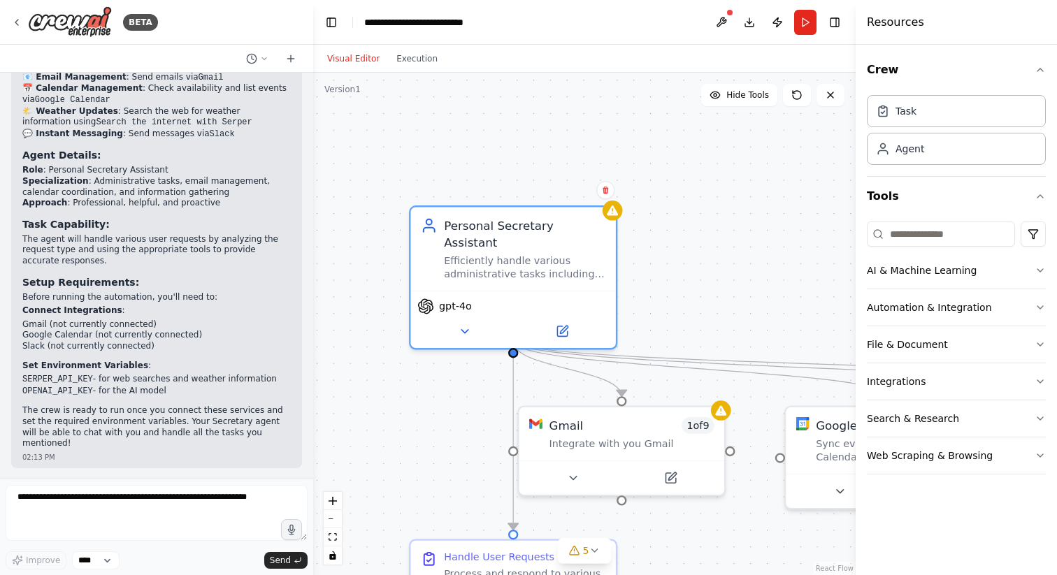
scroll to position [1085, 0]
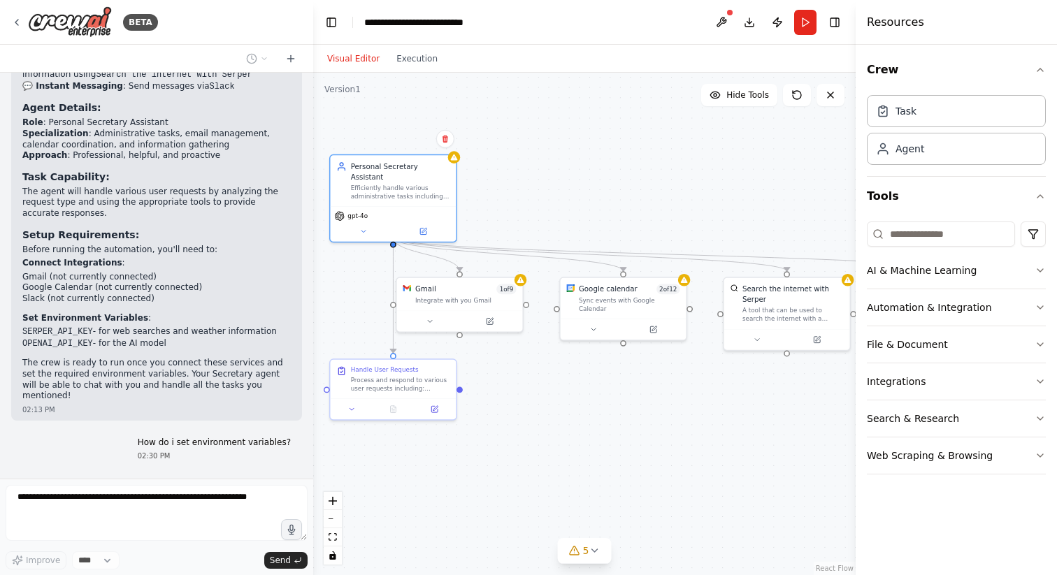
drag, startPoint x: 705, startPoint y: 298, endPoint x: 612, endPoint y: 183, distance: 147.6
click at [612, 183] on div ".deletable-edge-delete-btn { width: 20px; height: 20px; border: 0px solid #ffff…" at bounding box center [584, 324] width 542 height 503
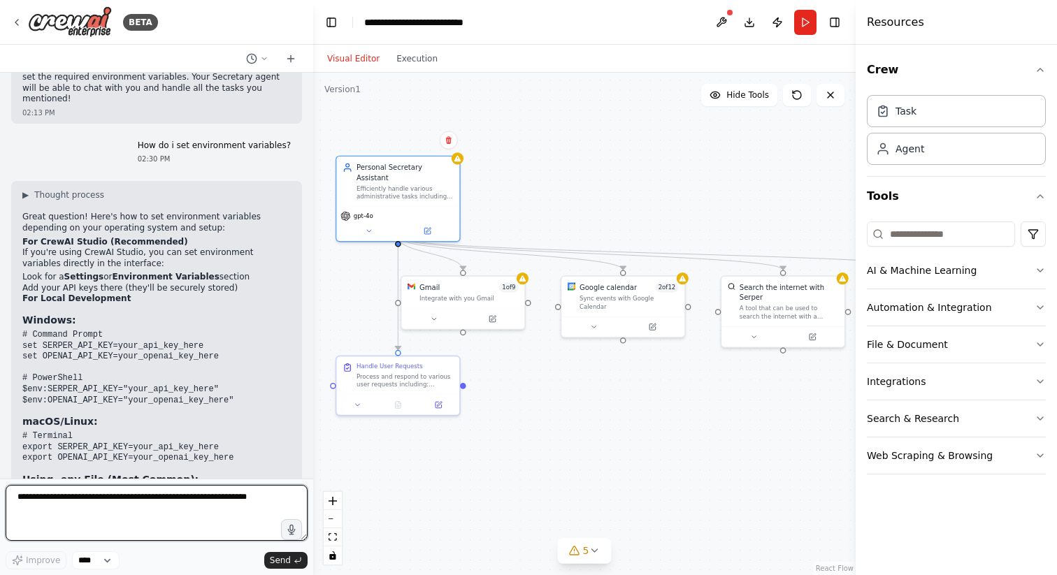
scroll to position [1357, 0]
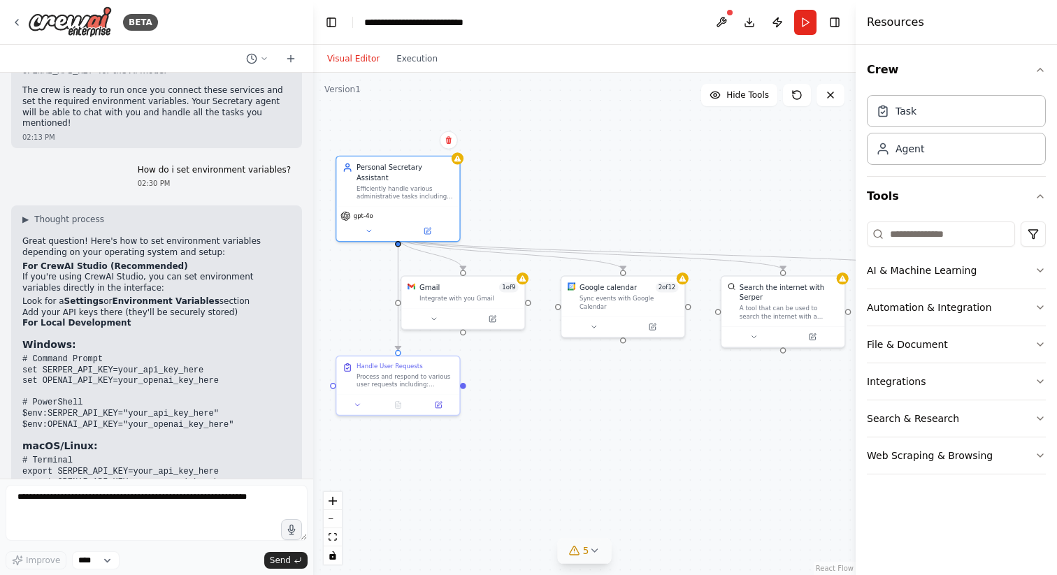
click at [584, 557] on span "5" at bounding box center [586, 551] width 6 height 14
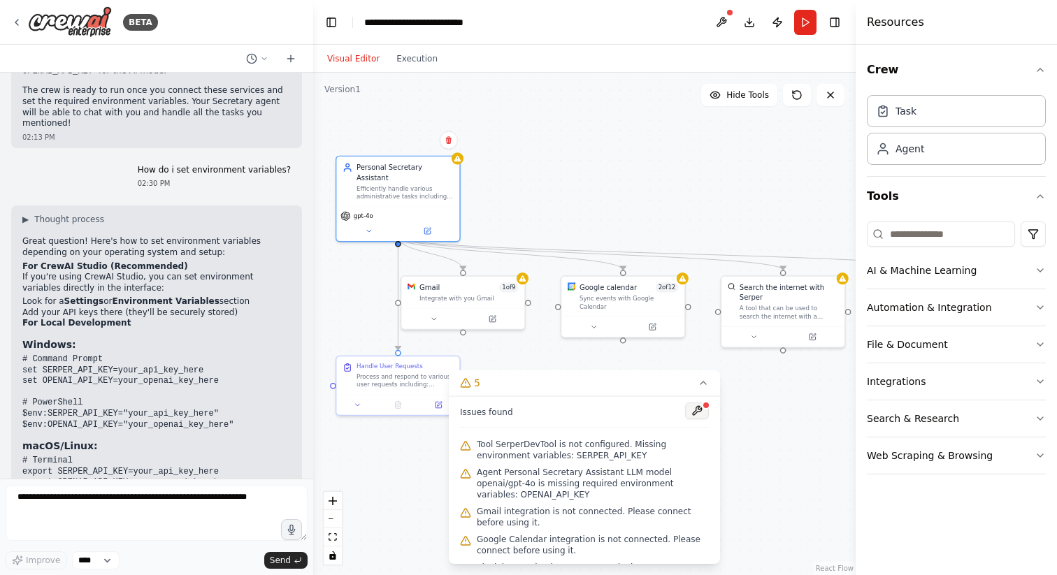
click at [695, 412] on button at bounding box center [697, 411] width 24 height 17
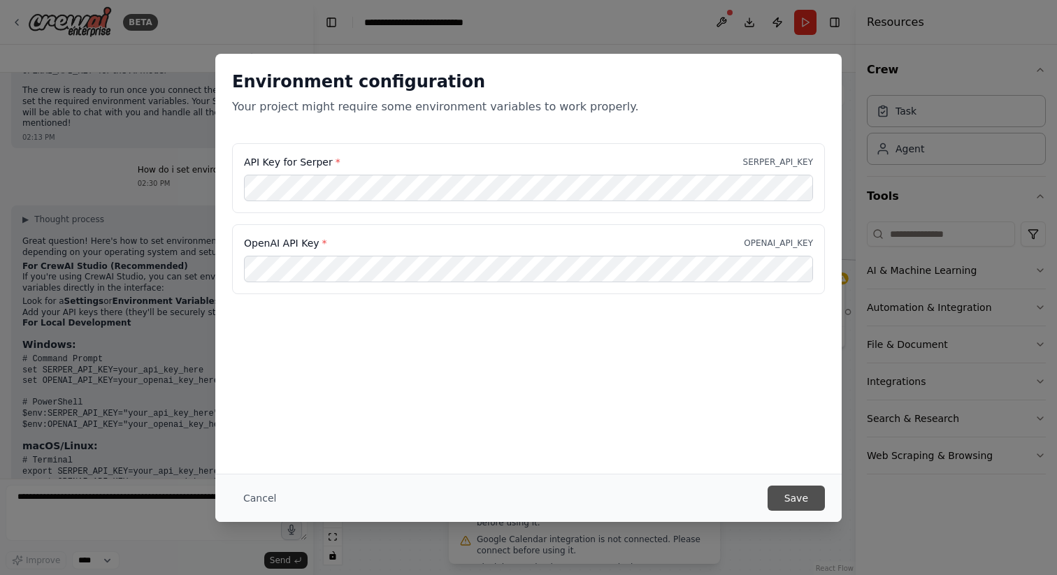
click at [796, 494] on button "Save" at bounding box center [795, 498] width 57 height 25
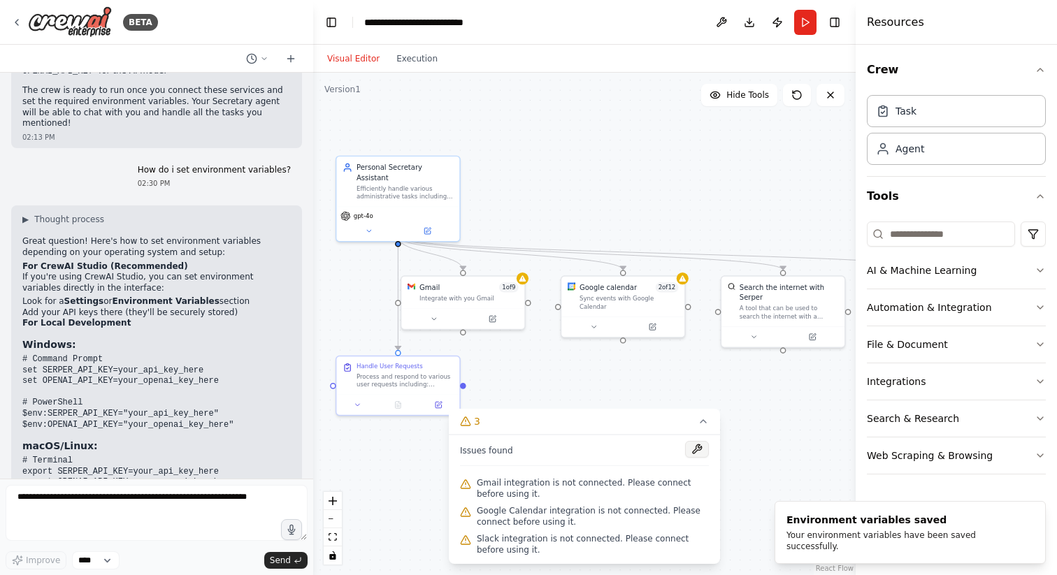
click at [697, 451] on button at bounding box center [697, 449] width 24 height 17
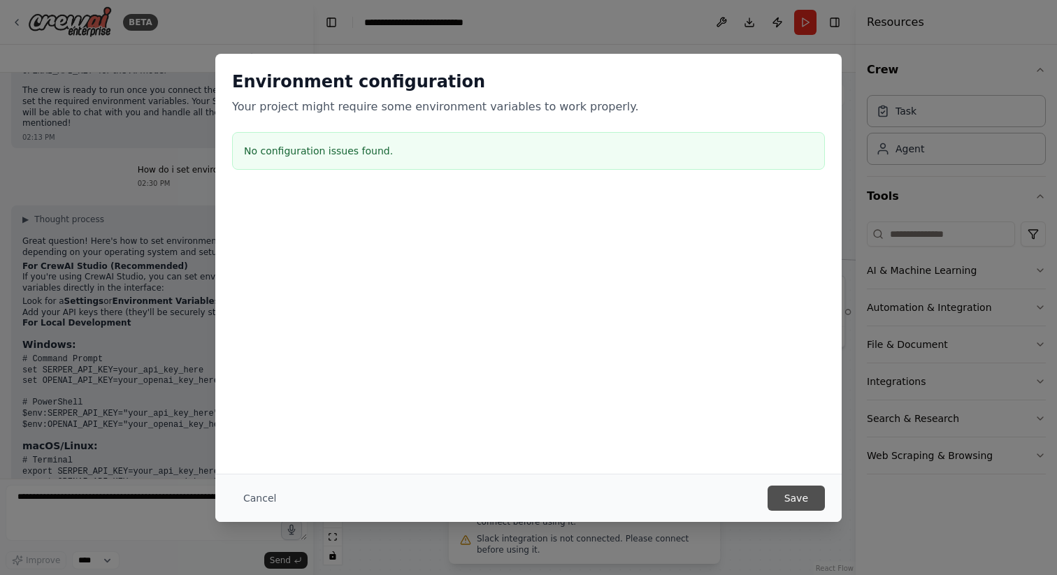
click at [824, 495] on button "Save" at bounding box center [795, 498] width 57 height 25
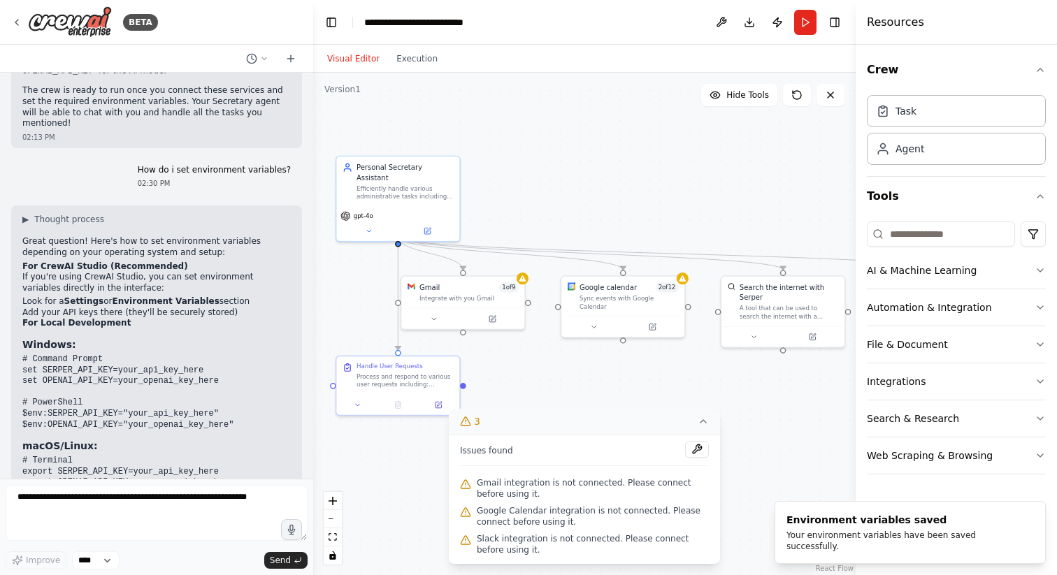
click at [699, 426] on icon at bounding box center [703, 421] width 11 height 11
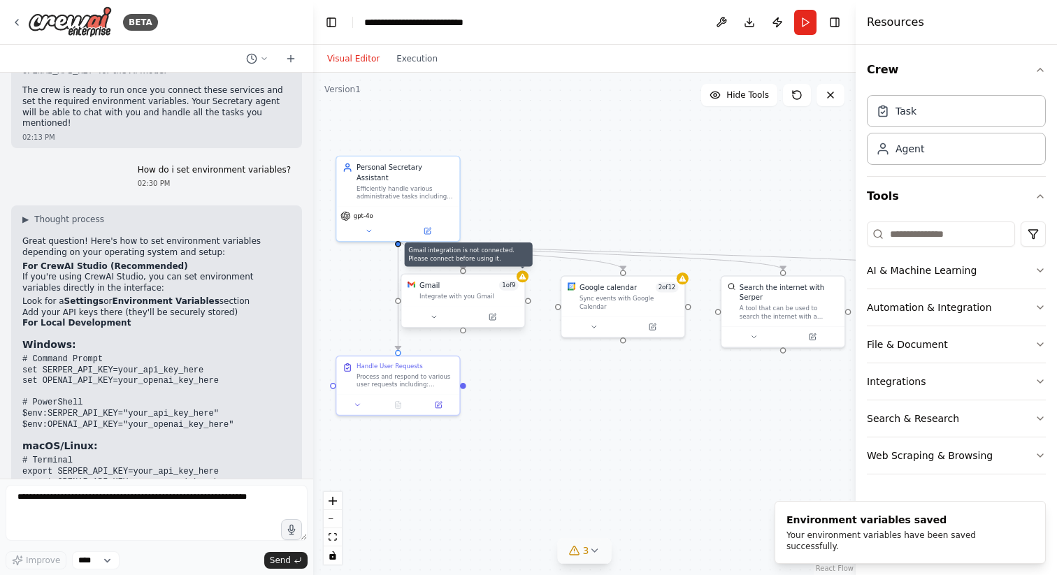
click at [523, 278] on icon at bounding box center [522, 276] width 7 height 6
click at [458, 293] on div "Integrate with you Gmail" at bounding box center [468, 297] width 99 height 8
click at [433, 316] on button at bounding box center [433, 317] width 57 height 12
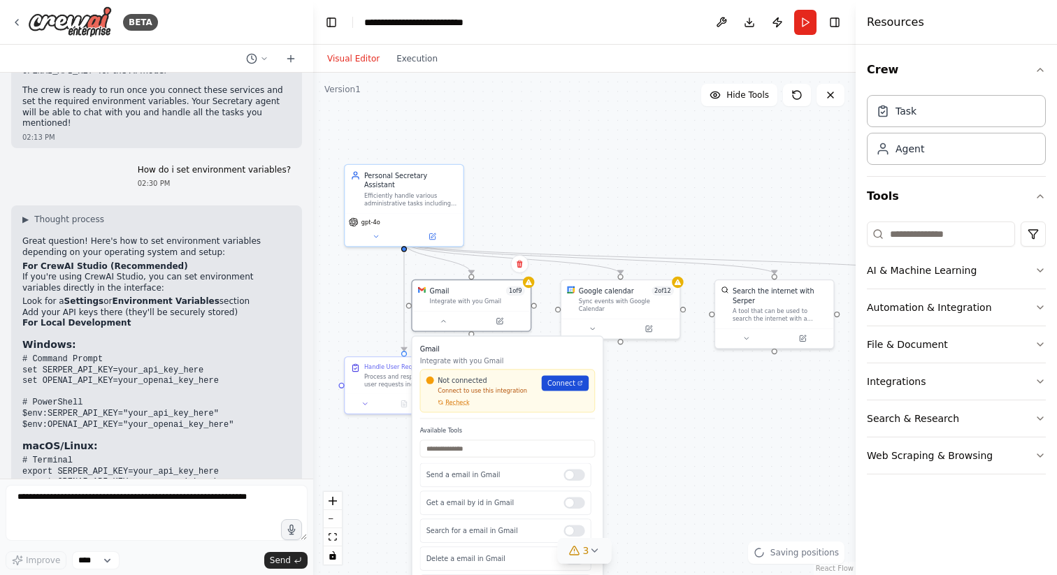
click at [561, 386] on span "Connect" at bounding box center [561, 384] width 28 height 10
click at [721, 101] on button "Hide Tools" at bounding box center [739, 95] width 76 height 22
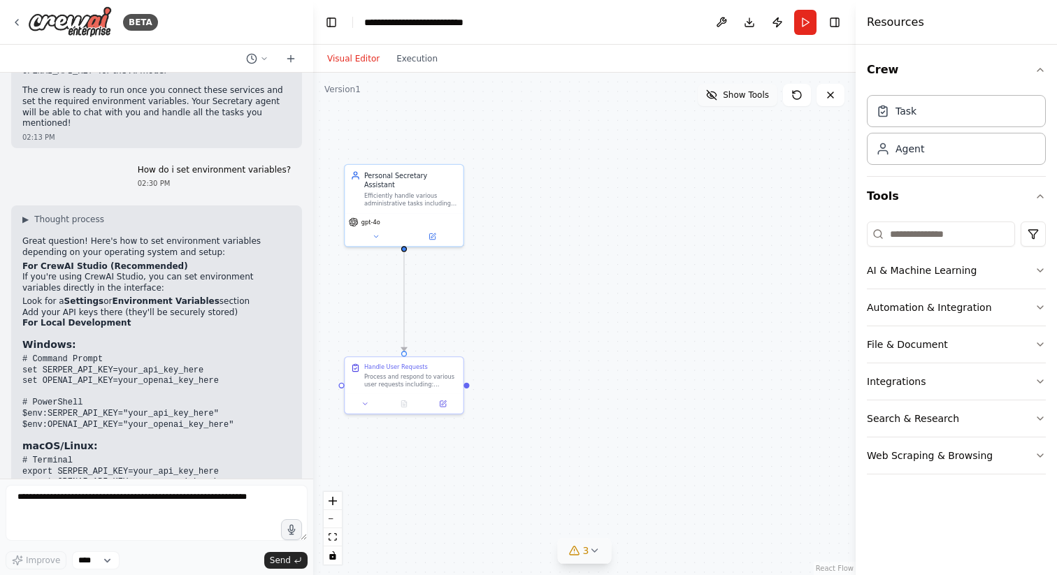
click at [728, 101] on button "Show Tools" at bounding box center [738, 95] width 80 height 22
click at [626, 178] on div ".deletable-edge-delete-btn { width: 20px; height: 20px; border: 0px solid #ffff…" at bounding box center [584, 324] width 542 height 503
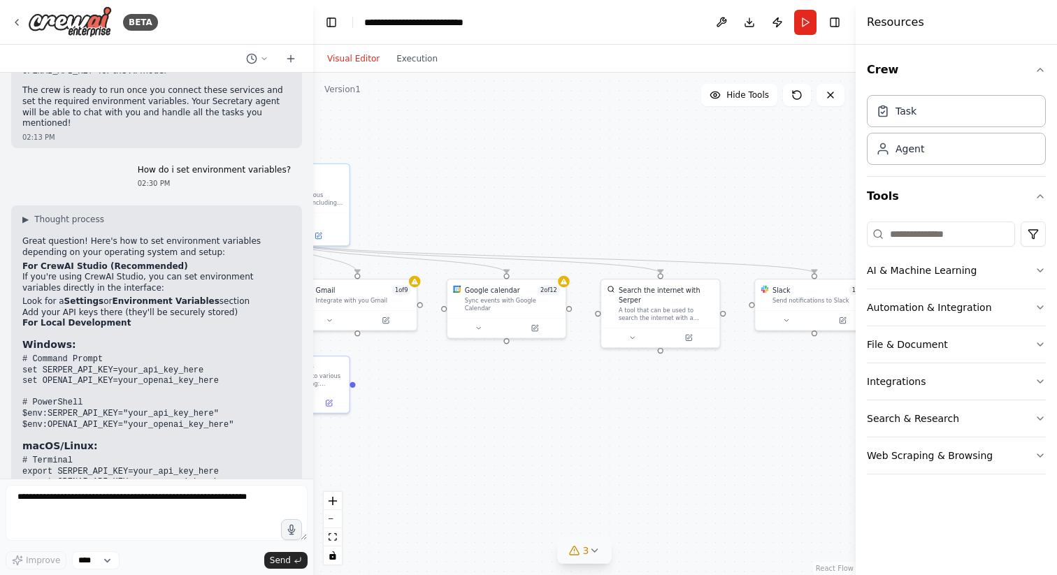
drag, startPoint x: 686, startPoint y: 188, endPoint x: 571, endPoint y: 187, distance: 114.6
click at [572, 187] on div ".deletable-edge-delete-btn { width: 20px; height: 20px; border: 0px solid #ffff…" at bounding box center [584, 324] width 542 height 503
drag, startPoint x: 677, startPoint y: 215, endPoint x: 526, endPoint y: 215, distance: 151.0
click at [526, 215] on div ".deletable-edge-delete-btn { width: 20px; height: 20px; border: 0px solid #ffff…" at bounding box center [584, 324] width 542 height 503
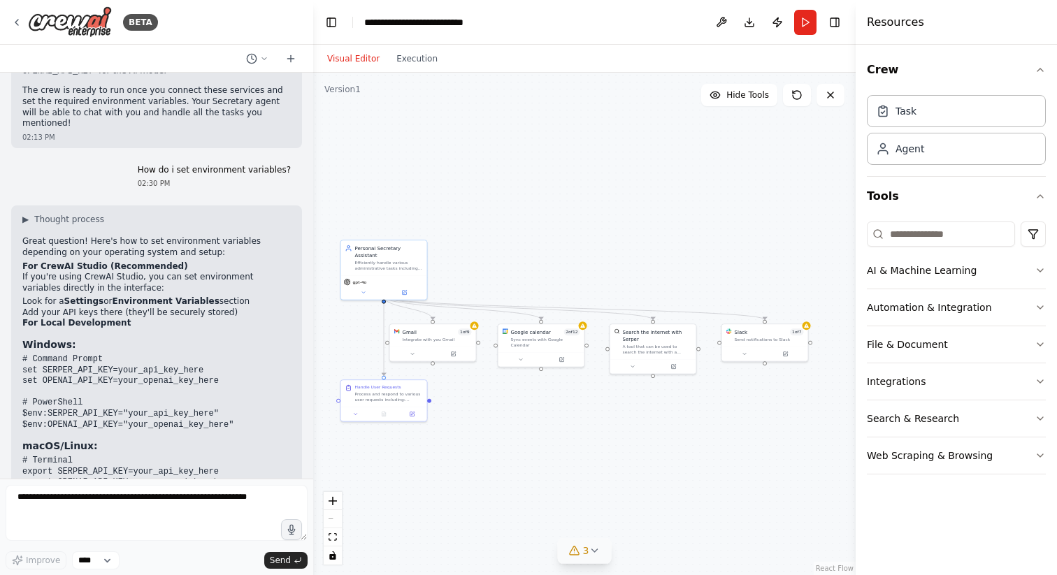
drag, startPoint x: 386, startPoint y: 428, endPoint x: 540, endPoint y: 430, distance: 153.1
click at [541, 430] on div ".deletable-edge-delete-btn { width: 20px; height: 20px; border: 0px solid #ffff…" at bounding box center [584, 324] width 542 height 503
drag, startPoint x: 499, startPoint y: 235, endPoint x: 514, endPoint y: 222, distance: 19.3
click at [514, 222] on div ".deletable-edge-delete-btn { width: 20px; height: 20px; border: 0px solid #ffff…" at bounding box center [584, 324] width 542 height 503
click at [577, 551] on icon at bounding box center [574, 551] width 9 height 8
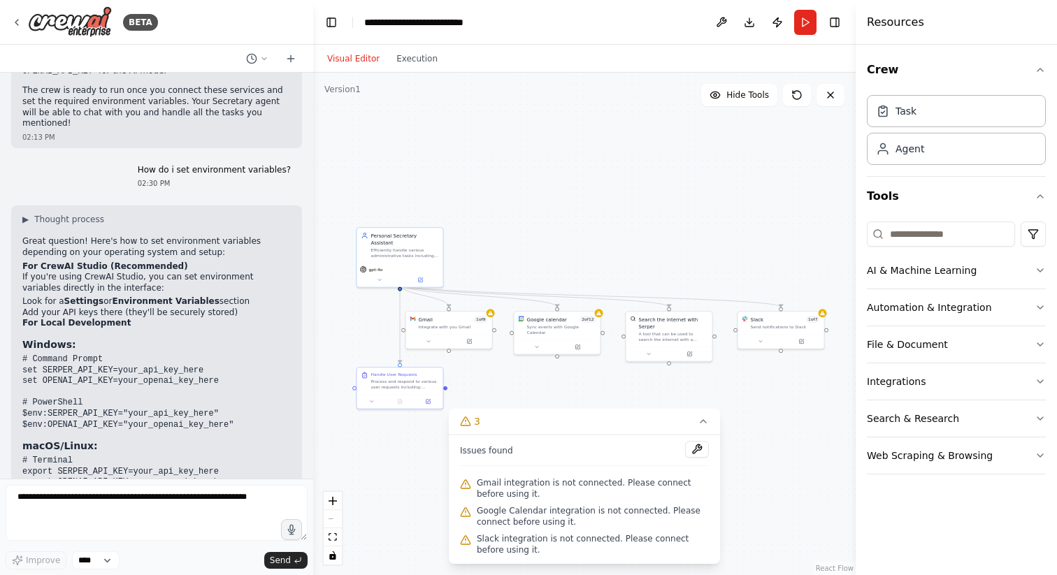
click at [556, 362] on div ".deletable-edge-delete-btn { width: 20px; height: 20px; border: 0px solid #ffff…" at bounding box center [584, 324] width 542 height 503
click at [600, 246] on div ".deletable-edge-delete-btn { width: 20px; height: 20px; border: 0px solid #ffff…" at bounding box center [584, 324] width 542 height 503
click at [10, 28] on div "BETA" at bounding box center [156, 22] width 313 height 45
click at [20, 20] on icon at bounding box center [16, 22] width 11 height 11
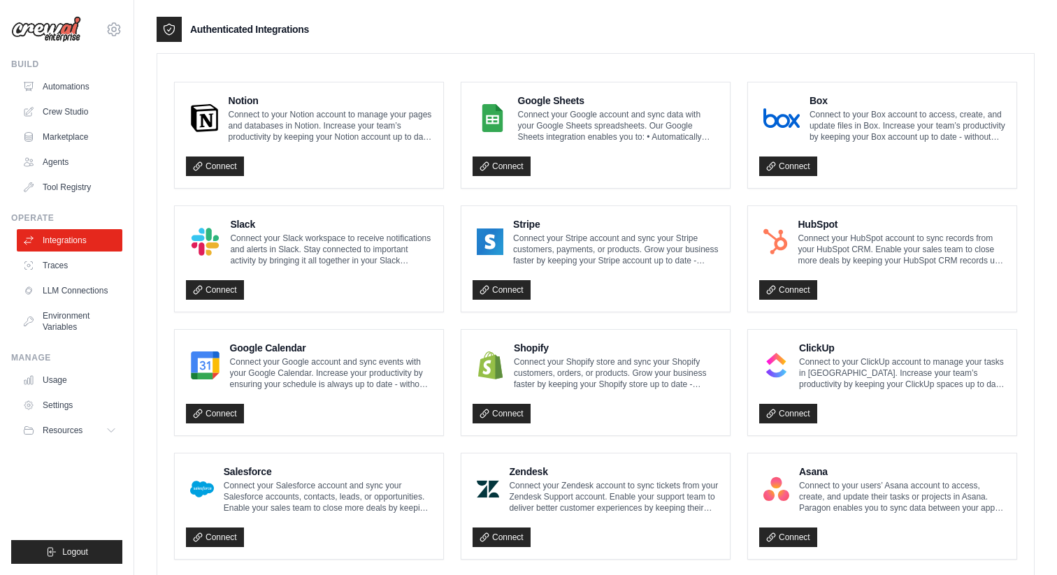
scroll to position [319, 0]
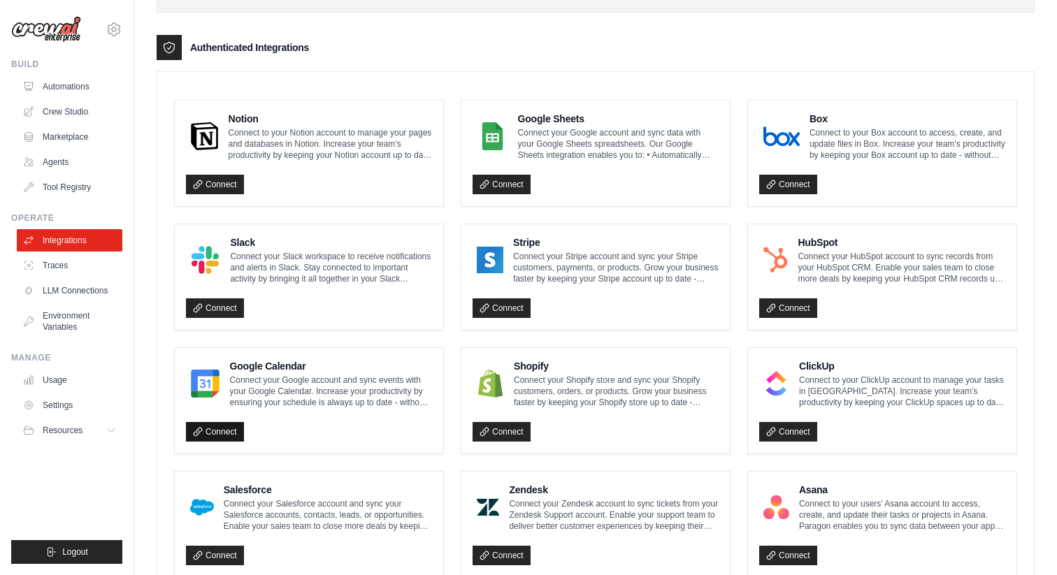
click at [217, 429] on link "Connect" at bounding box center [215, 432] width 58 height 20
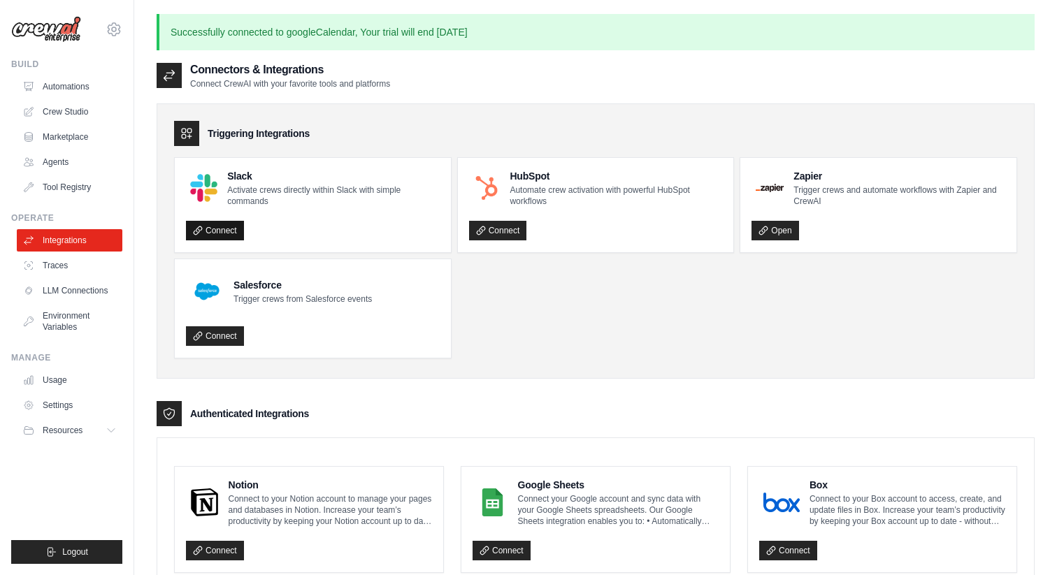
click at [226, 229] on link "Connect" at bounding box center [215, 231] width 58 height 20
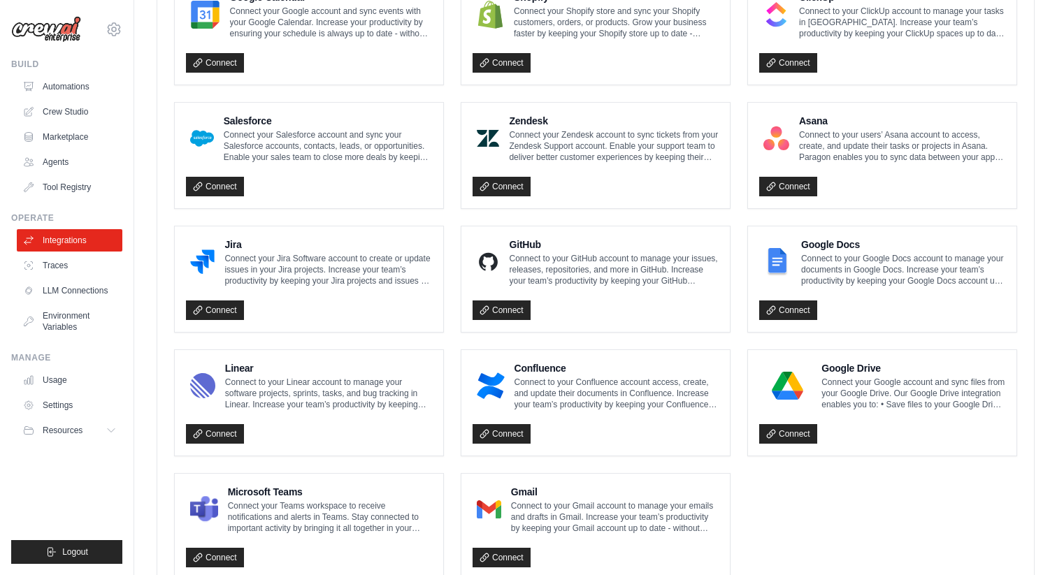
scroll to position [786, 0]
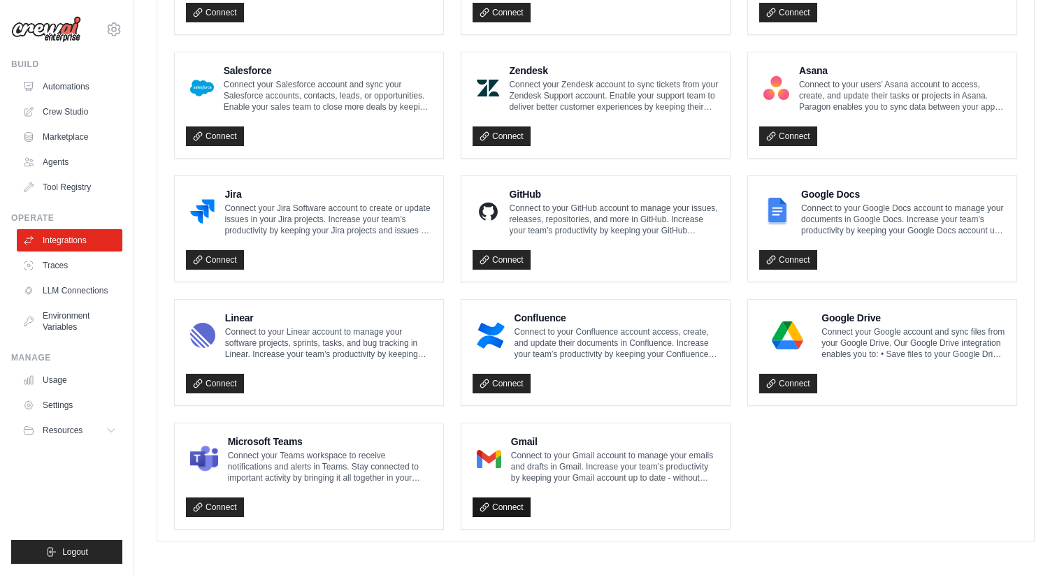
click at [515, 508] on link "Connect" at bounding box center [501, 508] width 58 height 20
click at [591, 475] on p "Connect to your Gmail account to manage your emails and drafts in Gmail. Increa…" at bounding box center [615, 467] width 208 height 34
click at [500, 501] on link "Connect" at bounding box center [501, 508] width 58 height 20
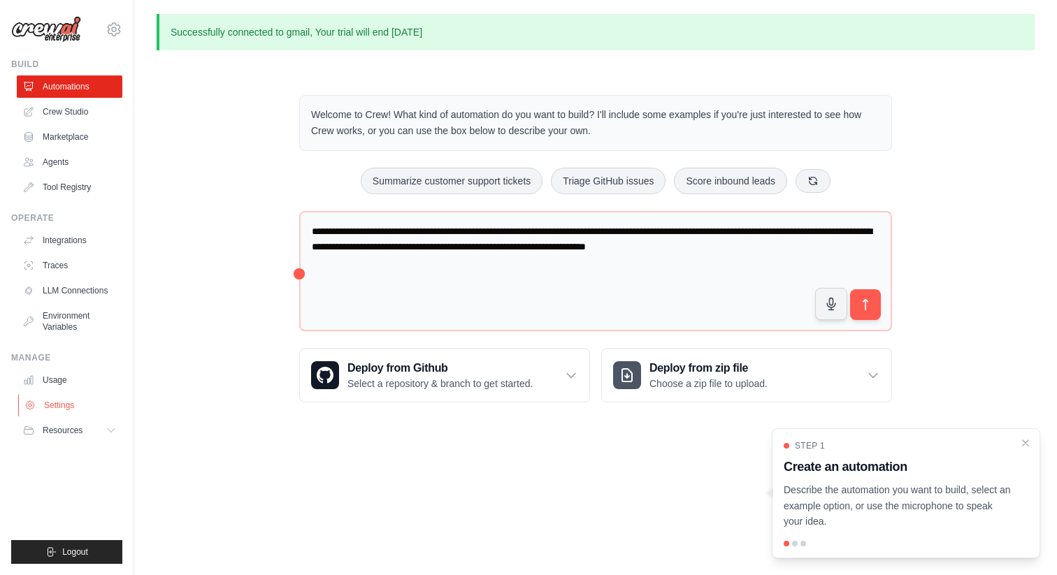
click at [64, 410] on link "Settings" at bounding box center [71, 405] width 106 height 22
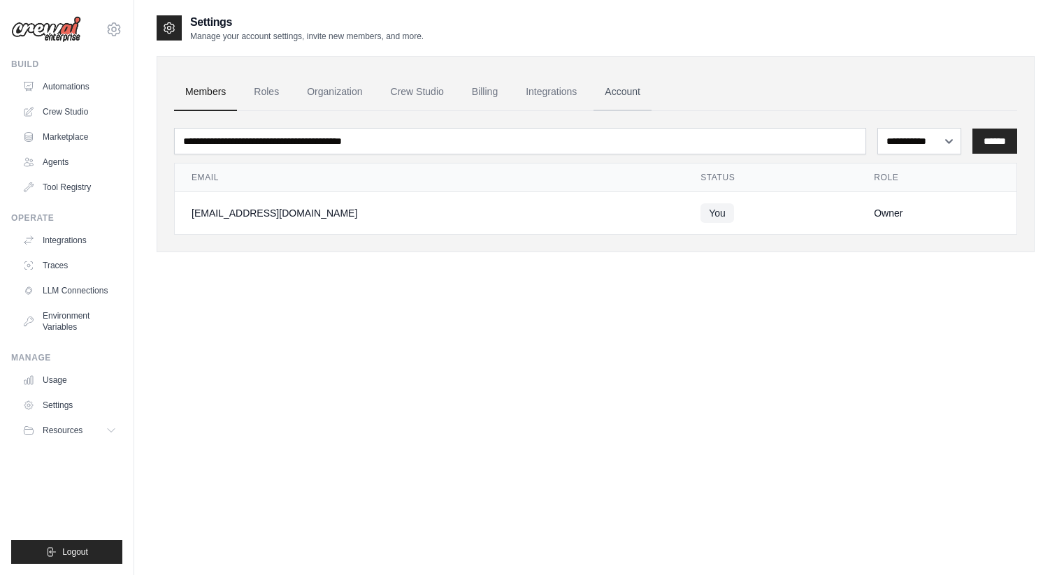
click at [623, 95] on link "Account" at bounding box center [622, 92] width 58 height 38
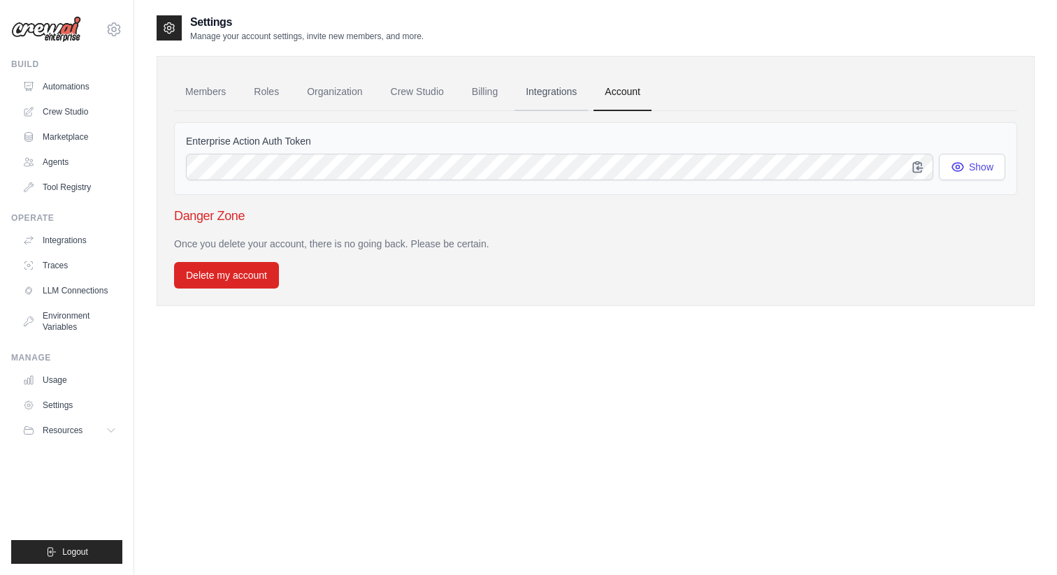
click at [551, 95] on link "Integrations" at bounding box center [550, 92] width 73 height 38
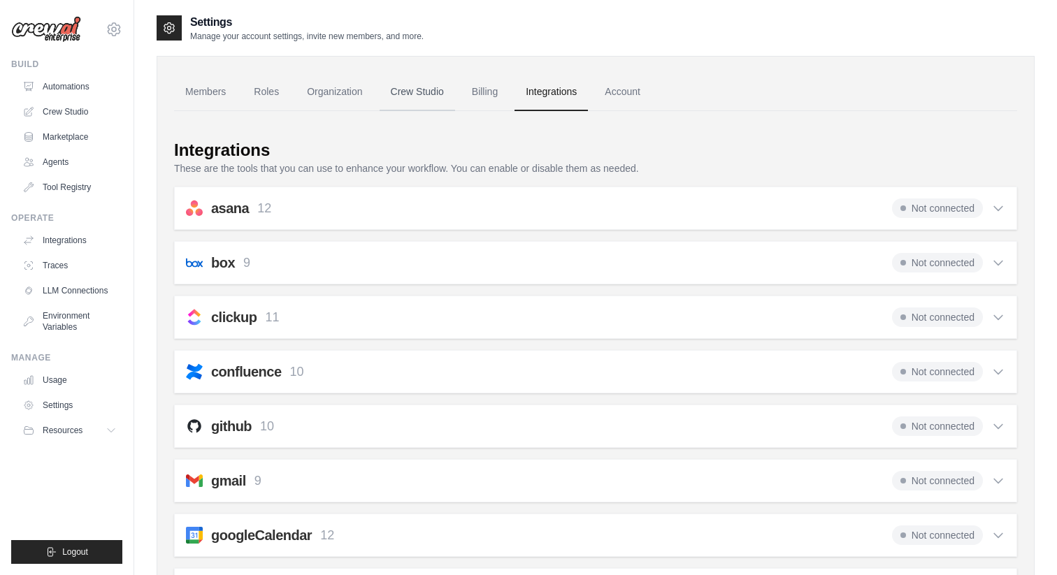
click link "Crew Studio"
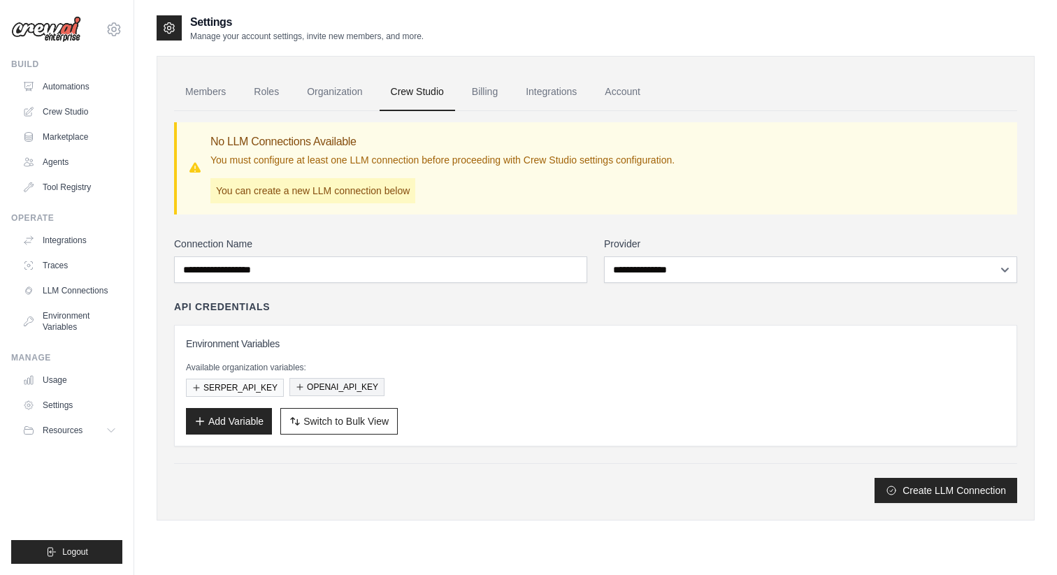
click at [297, 386] on icon "button" at bounding box center [300, 387] width 8 height 8
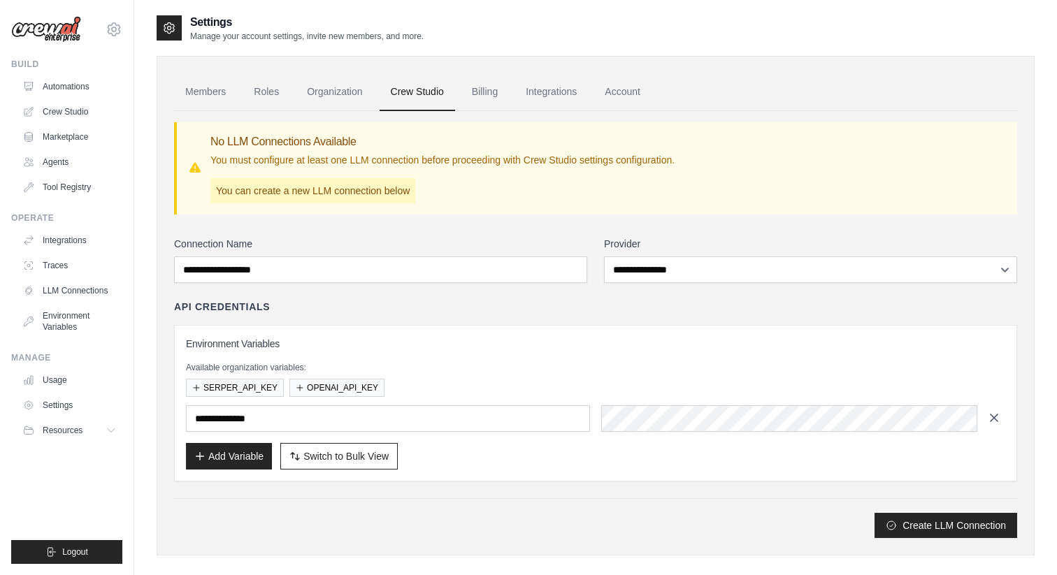
click at [995, 419] on icon "button" at bounding box center [993, 417] width 7 height 7
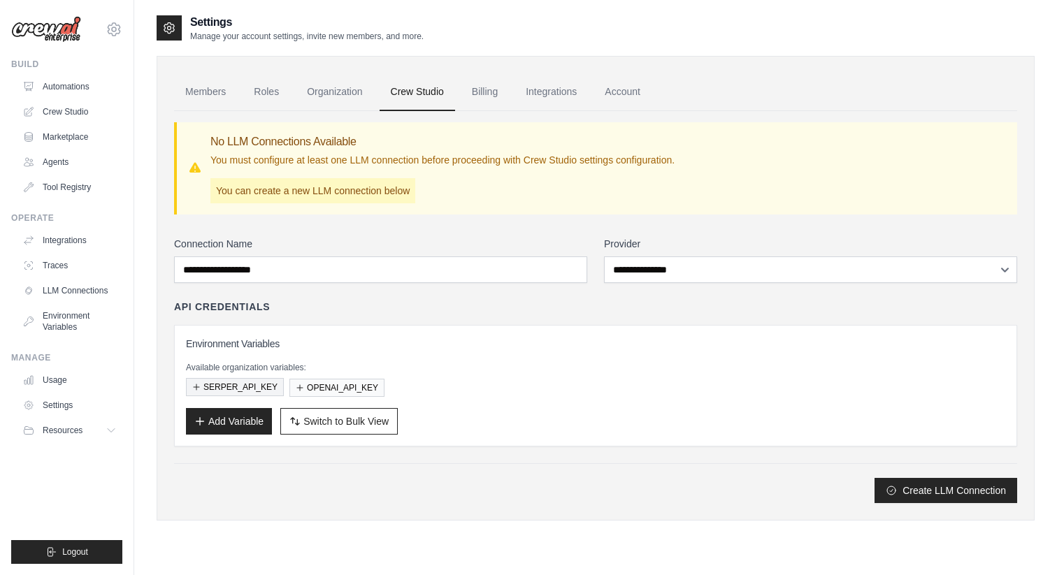
click at [201, 389] on button "SERPER_API_KEY" at bounding box center [235, 387] width 98 height 18
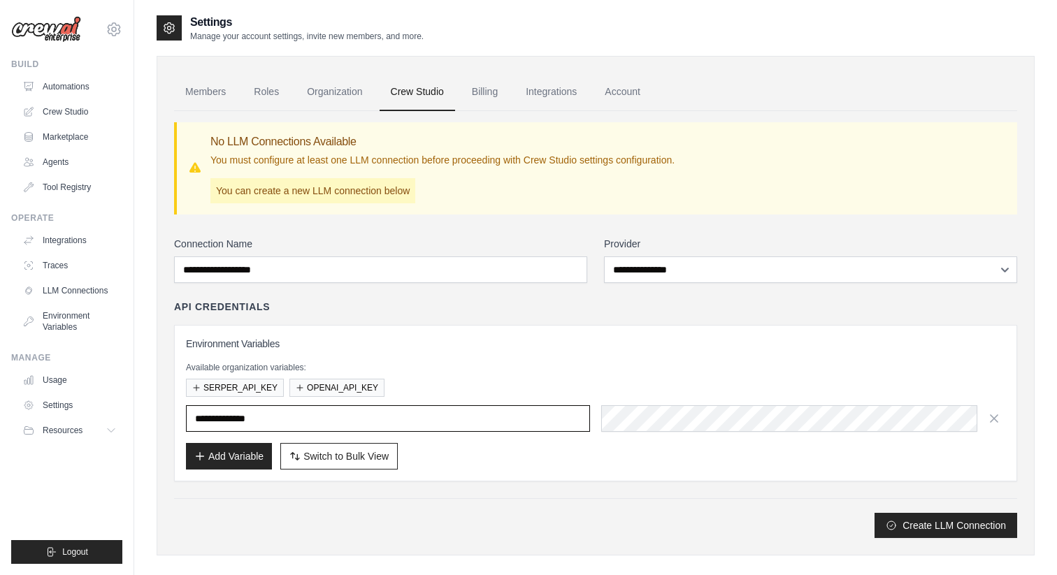
click at [296, 414] on input "**********" at bounding box center [388, 418] width 404 height 27
click at [715, 456] on div "Add Variable Switch to Bulk View Switch to Table View" at bounding box center [595, 456] width 819 height 27
click at [676, 523] on div "Create LLM Connection" at bounding box center [595, 525] width 843 height 25
click at [354, 461] on span "Switch to Bulk View" at bounding box center [345, 456] width 85 height 14
type textarea "**********"
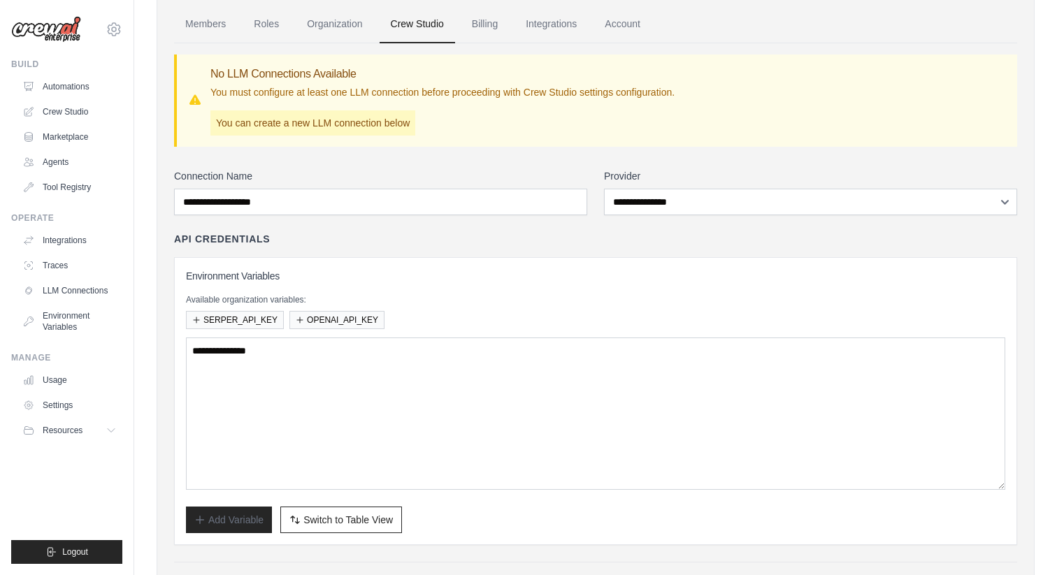
scroll to position [79, 0]
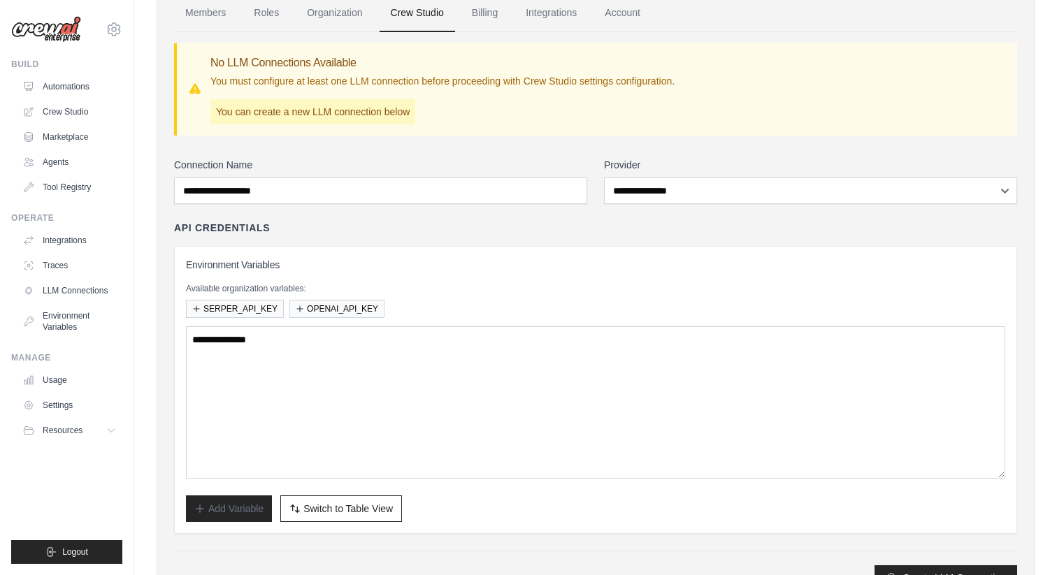
click at [506, 298] on div "Available organization variables: SERPER_API_KEY OPENAI_API_KEY" at bounding box center [595, 300] width 819 height 35
click at [352, 313] on button "OPENAI_API_KEY" at bounding box center [336, 308] width 95 height 18
click at [319, 309] on button "OPENAI_API_KEY" at bounding box center [336, 308] width 95 height 18
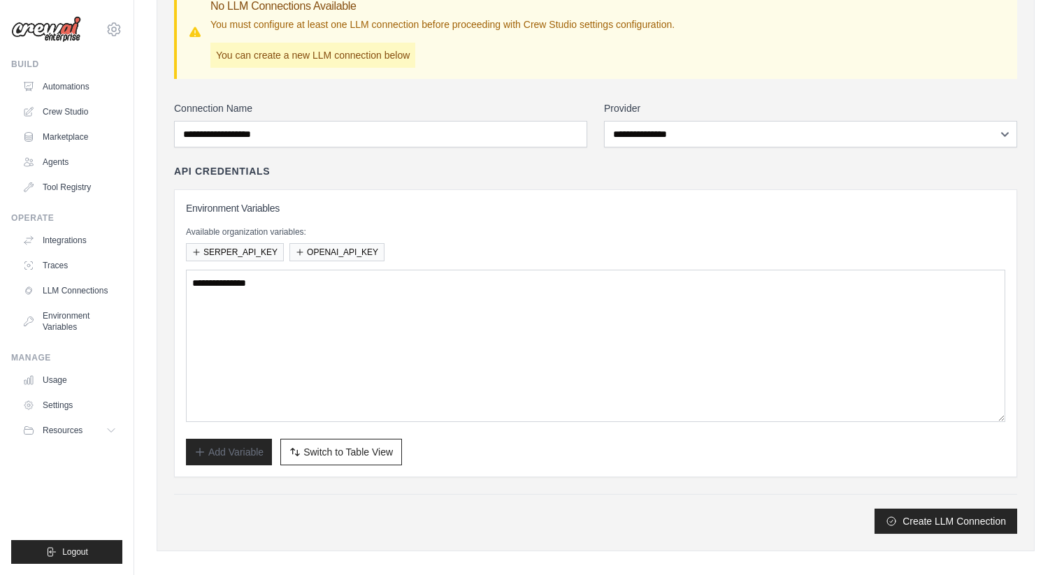
scroll to position [147, 0]
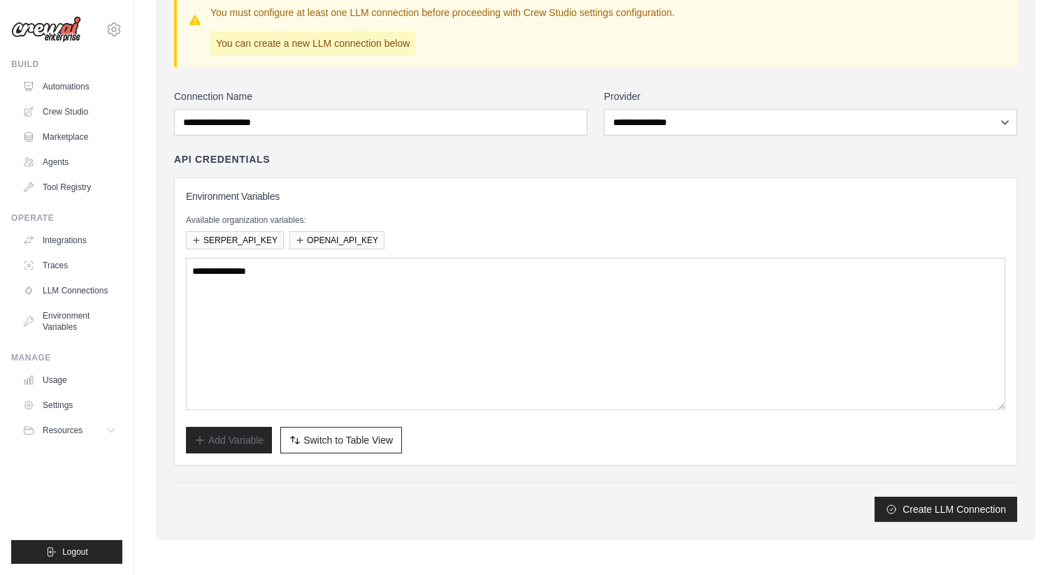
click at [651, 484] on div "Create LLM Connection" at bounding box center [595, 502] width 843 height 40
click at [78, 310] on link "Environment Variables" at bounding box center [71, 322] width 106 height 34
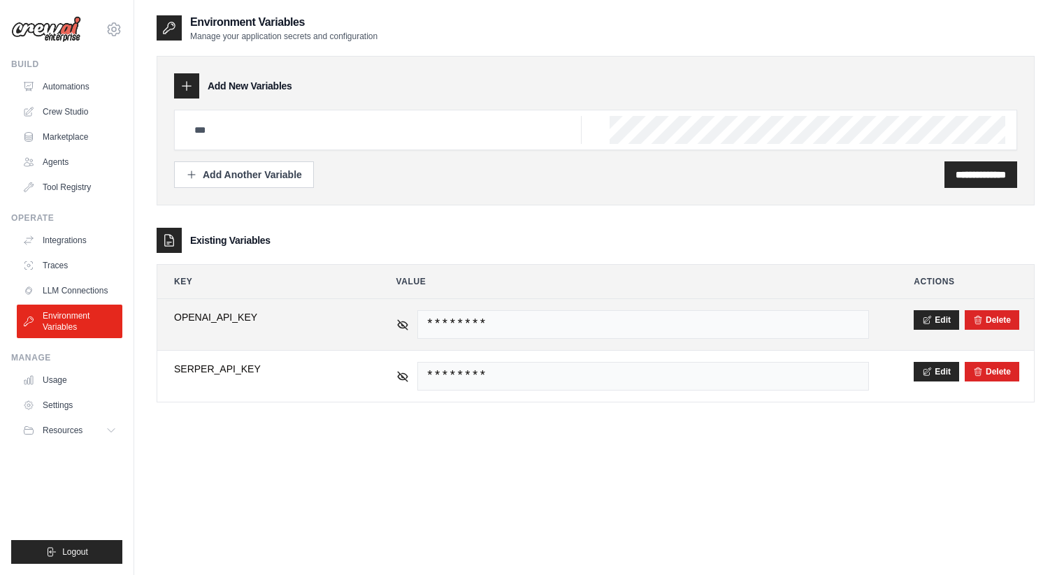
click at [1000, 331] on td "Edit Delete" at bounding box center [965, 324] width 137 height 51
click div "Delete"
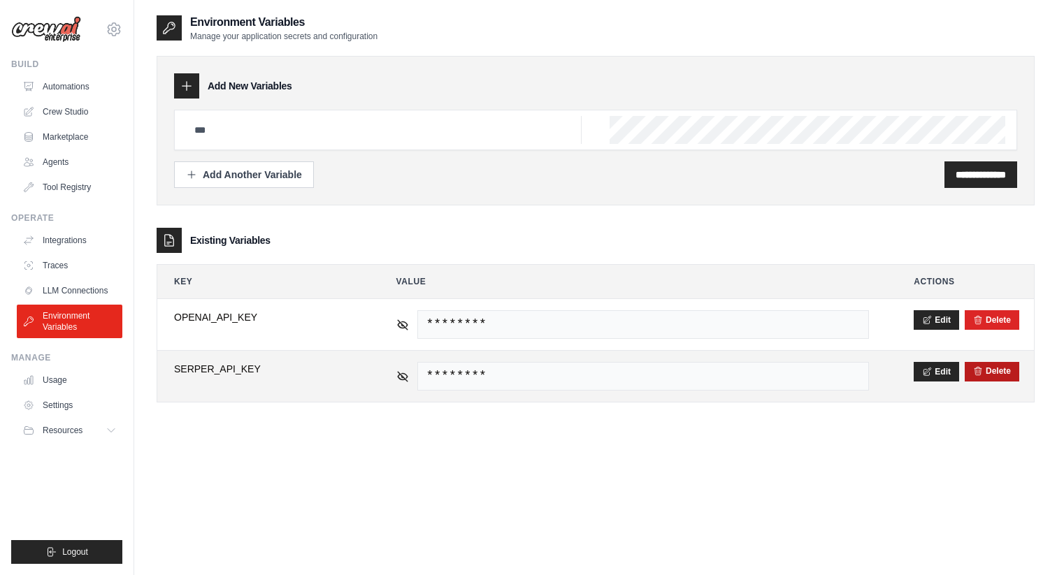
click button "Delete"
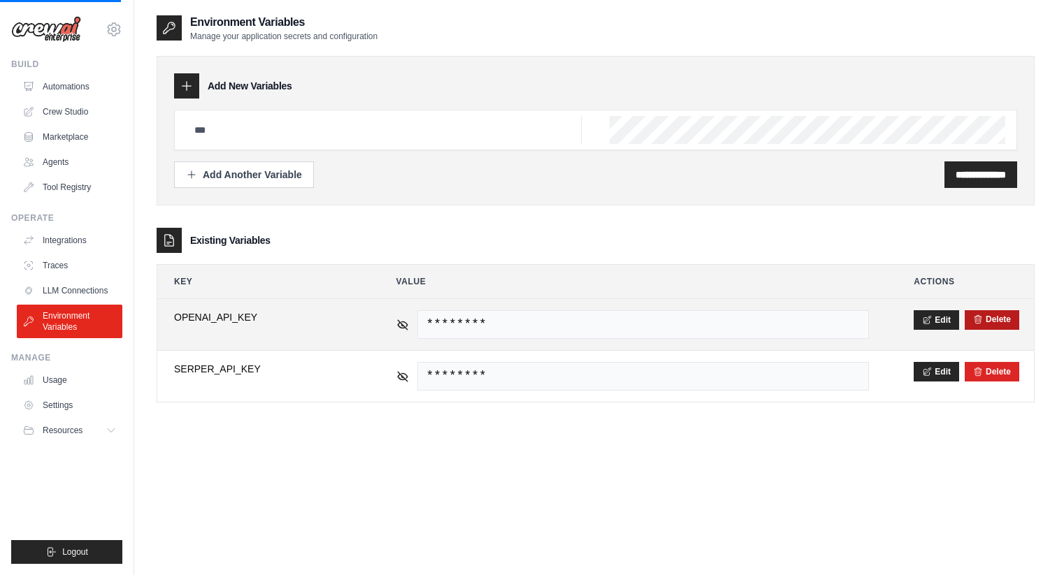
click button "Delete"
